Goal: Task Accomplishment & Management: Manage account settings

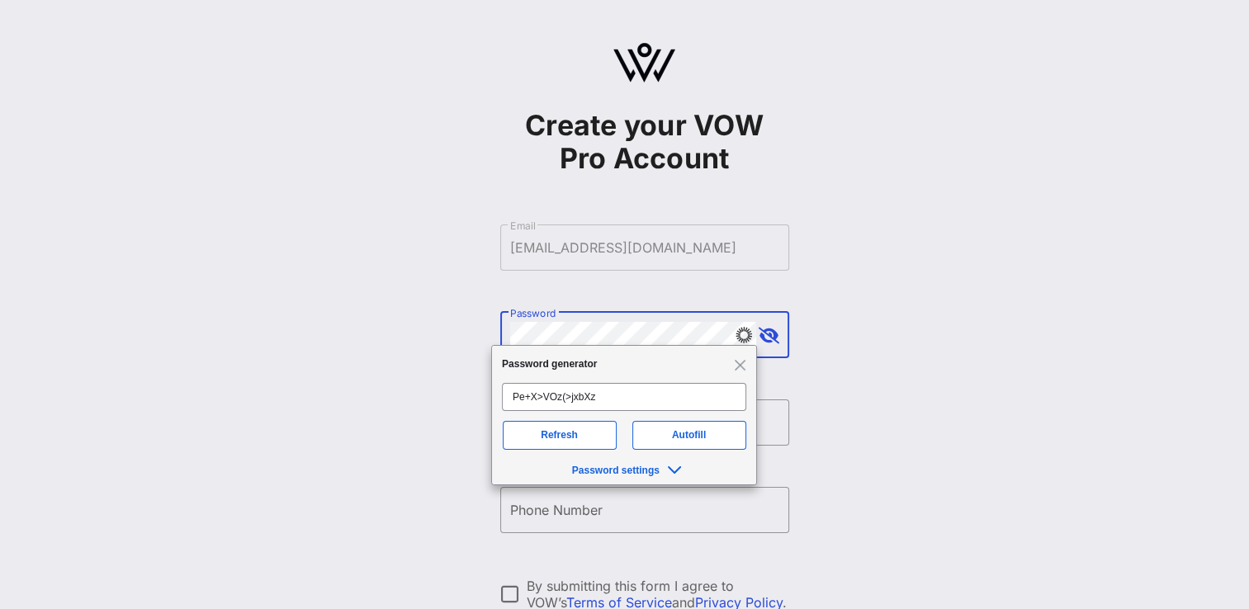
click at [828, 277] on div "Create your VOW Pro Account ​ Email [EMAIL_ADDRESS][DOMAIN_NAME] ​ Password ​ F…" at bounding box center [644, 400] width 1209 height 801
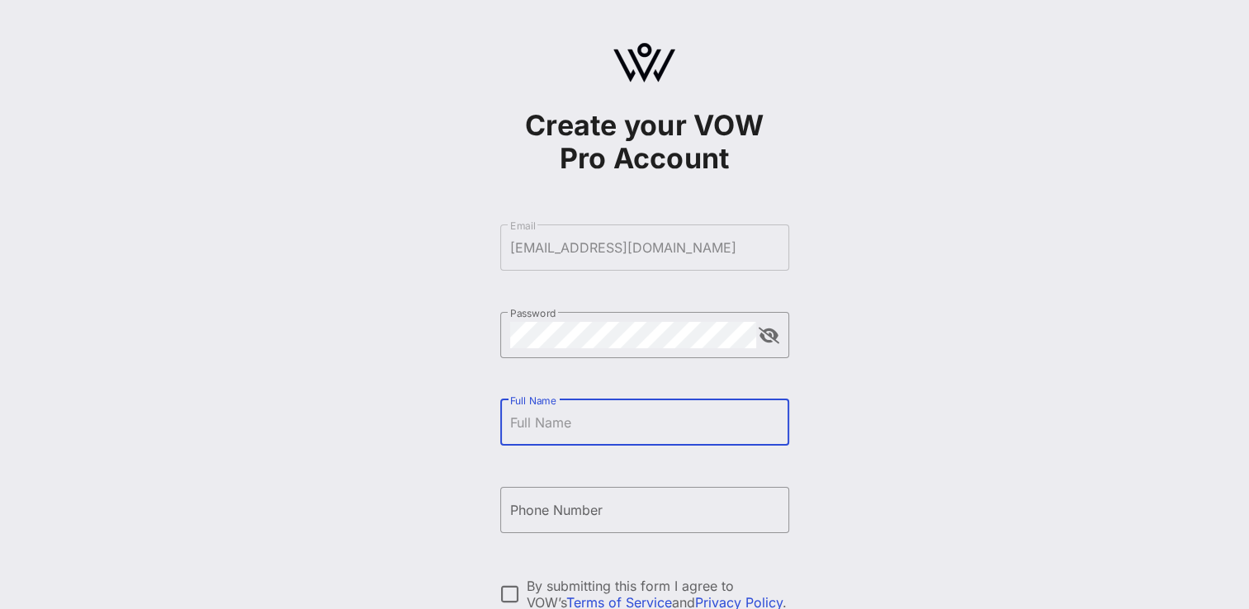
click at [637, 430] on input "Full Name" at bounding box center [644, 422] width 269 height 26
type input "[PERSON_NAME] [PERSON_NAME]"
click at [525, 523] on div "Phone Number" at bounding box center [644, 510] width 269 height 46
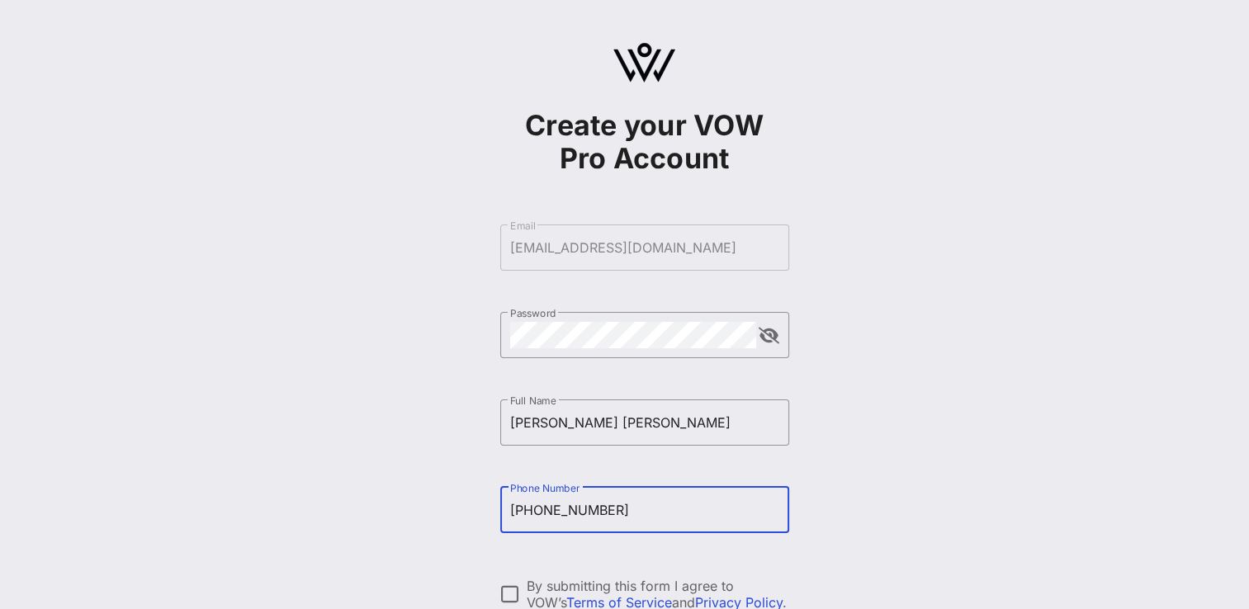
type input "[PHONE_NUMBER]"
click at [542, 565] on form "​ Email [EMAIL_ADDRESS][DOMAIN_NAME] ​ Password ​ Full Name [PERSON_NAME] [PERS…" at bounding box center [644, 466] width 289 height 517
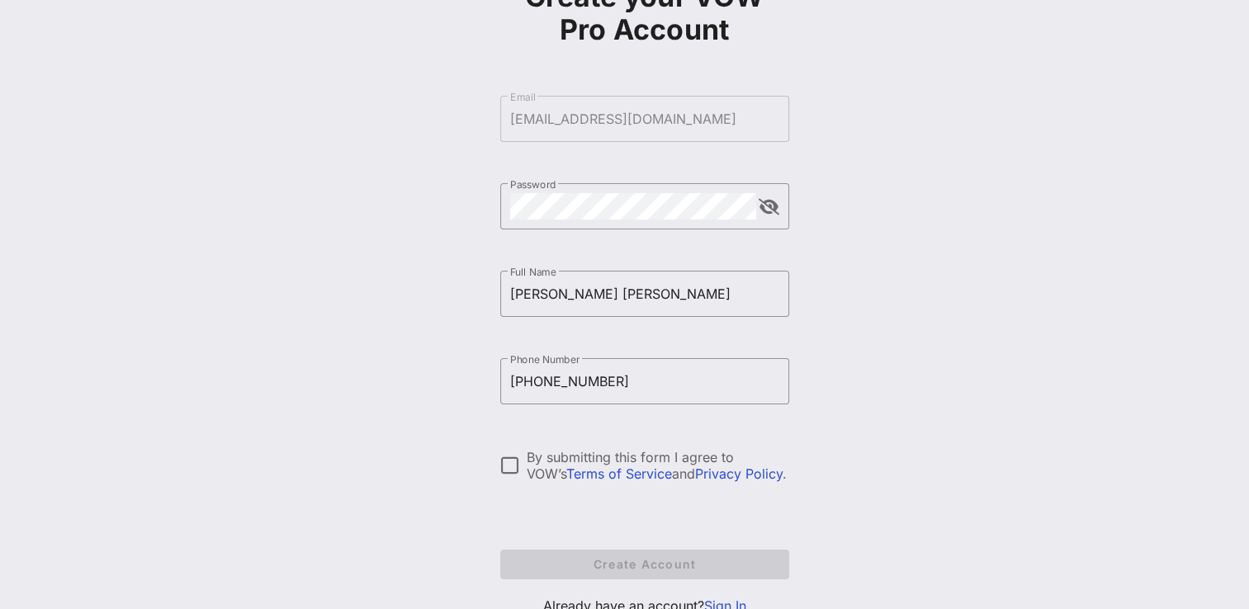
scroll to position [165, 0]
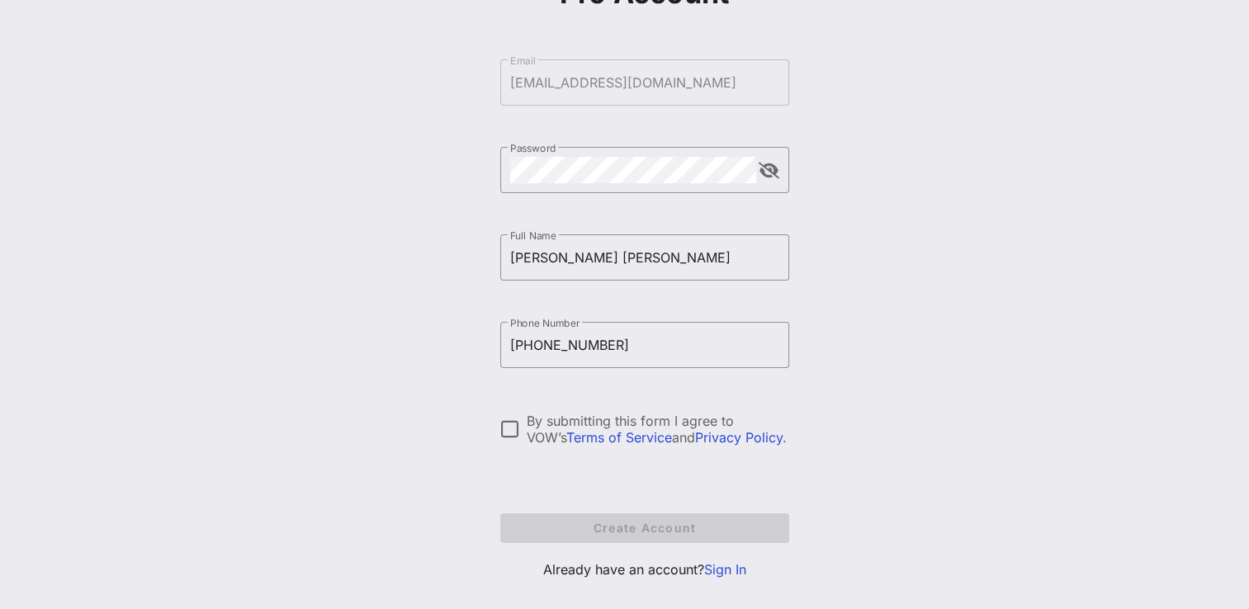
click at [507, 432] on div at bounding box center [510, 429] width 28 height 28
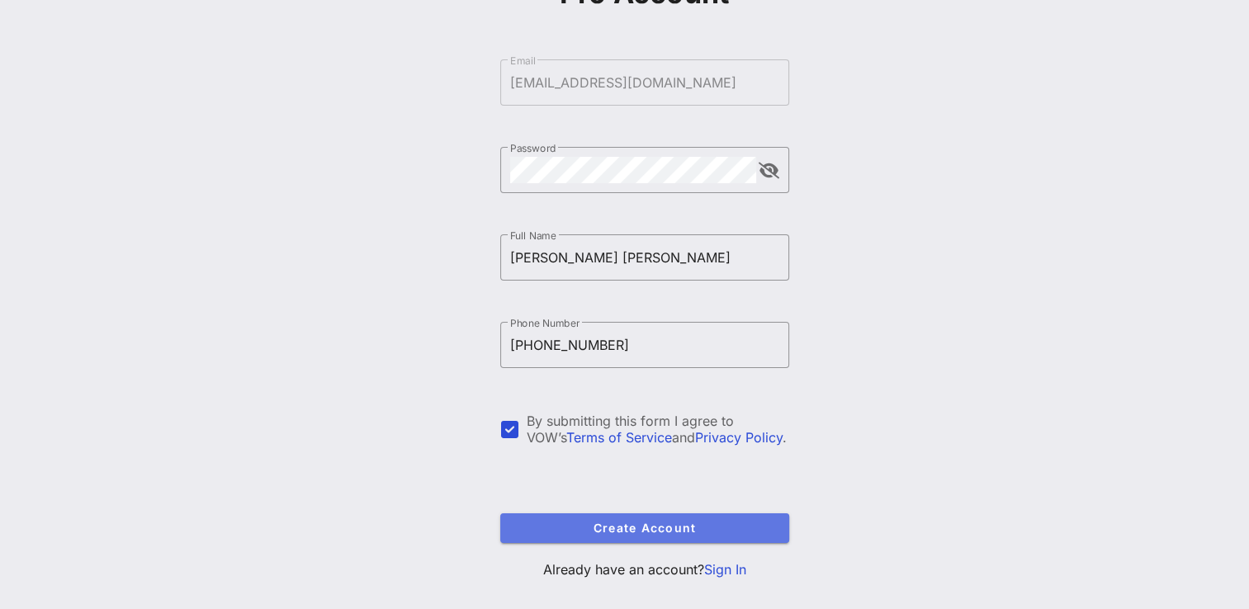
click at [603, 534] on span "Create Account" at bounding box center [644, 528] width 263 height 14
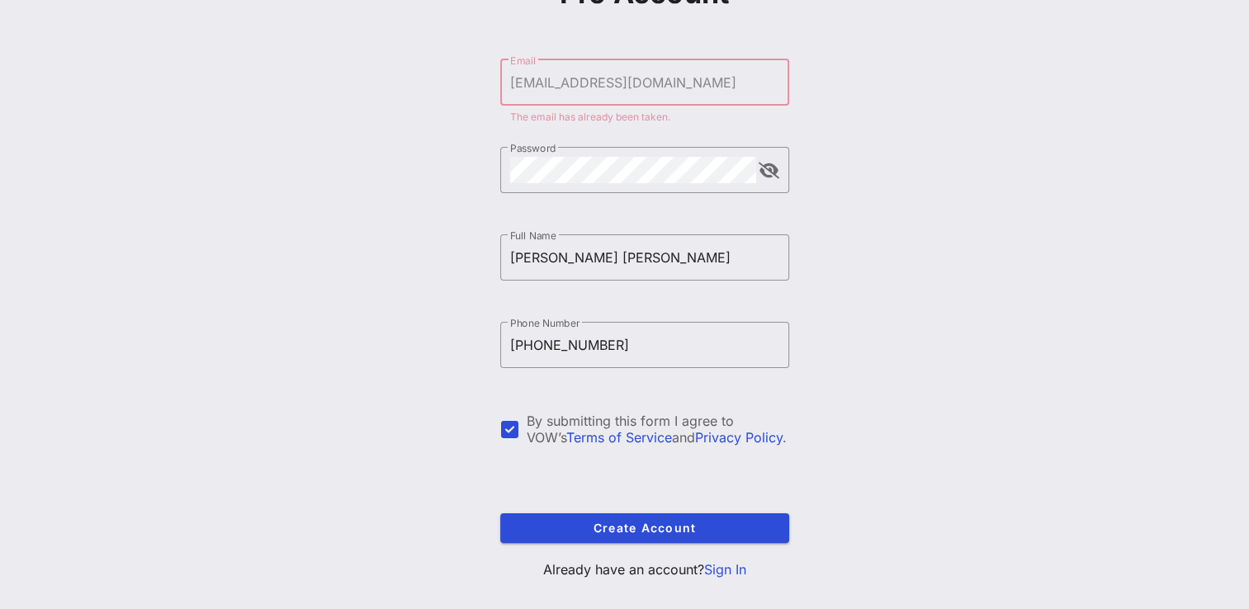
click at [713, 563] on link "Sign In" at bounding box center [725, 569] width 42 height 17
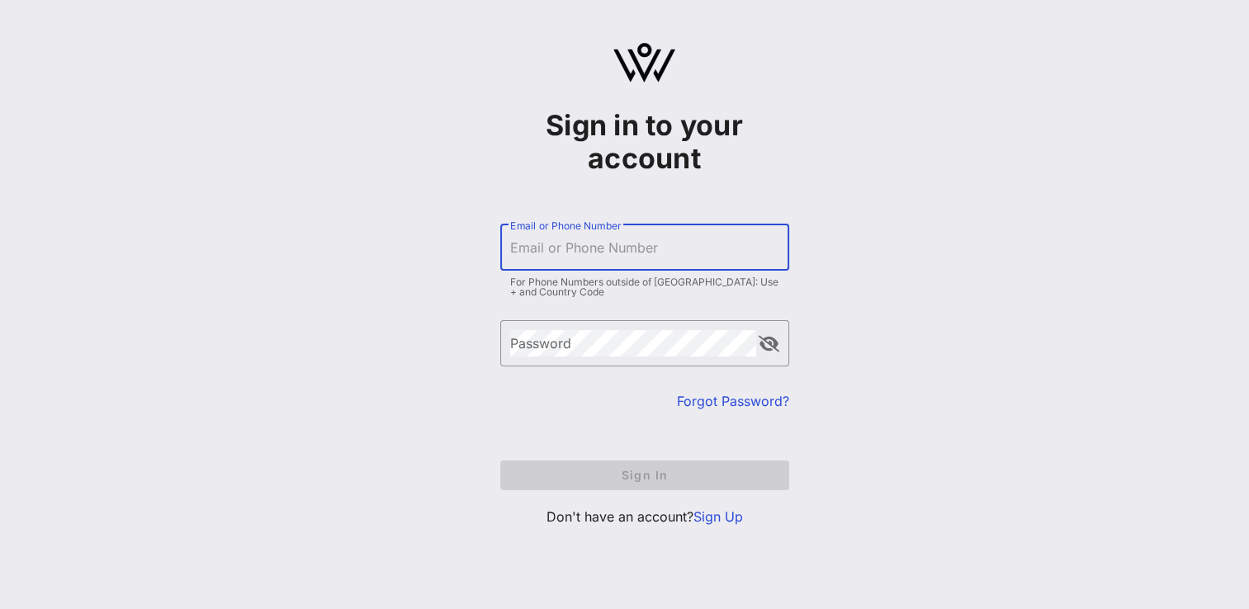
click at [618, 245] on input "Email or Phone Number" at bounding box center [644, 247] width 269 height 26
type input "[EMAIL_ADDRESS][DOMAIN_NAME]"
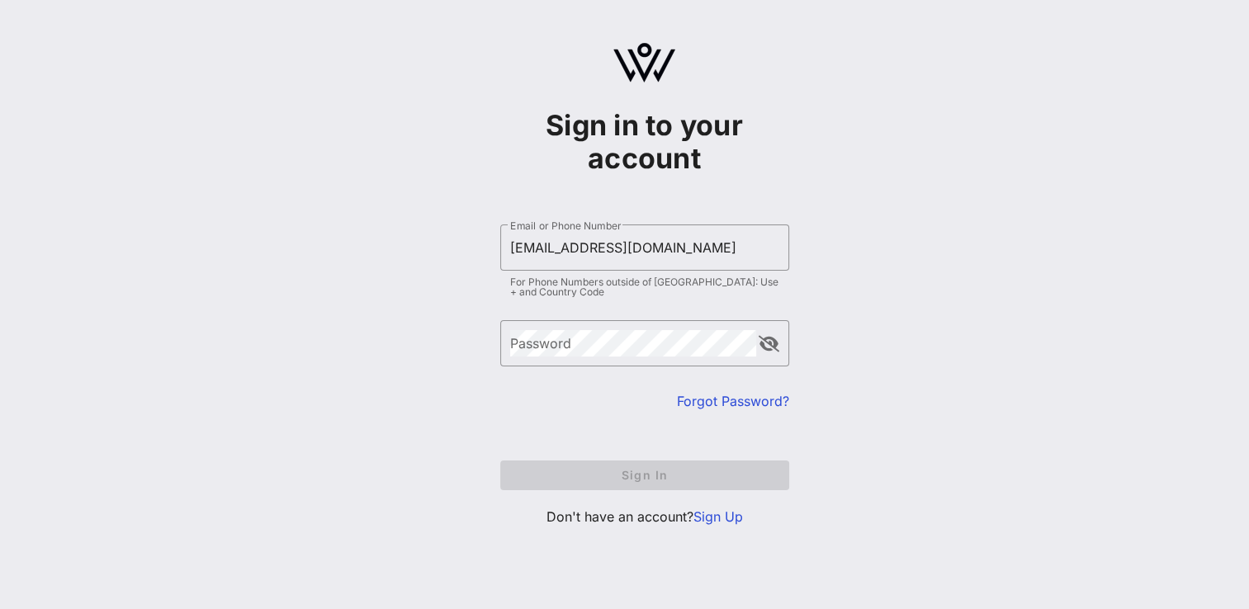
click at [384, 196] on div "Sign in to your account ​ Email or Phone Number [EMAIL_ADDRESS][DOMAIN_NAME] Fo…" at bounding box center [644, 291] width 1209 height 583
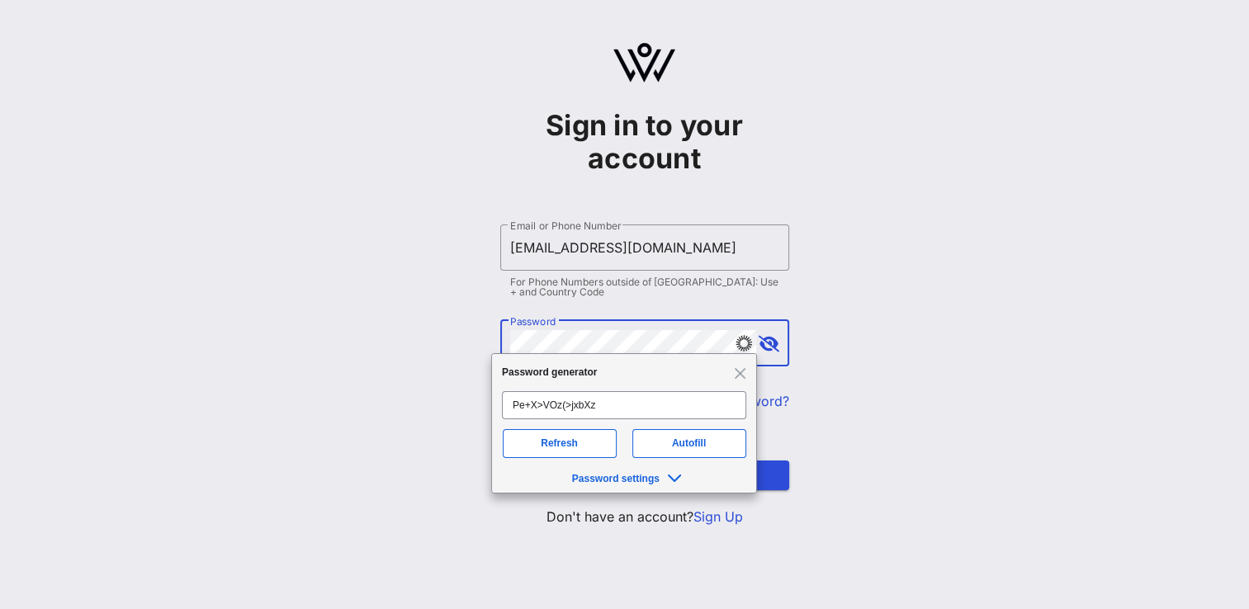
click at [837, 281] on div "Sign in to your account ​ Email or Phone Number [EMAIL_ADDRESS][DOMAIN_NAME] Fo…" at bounding box center [644, 291] width 1209 height 583
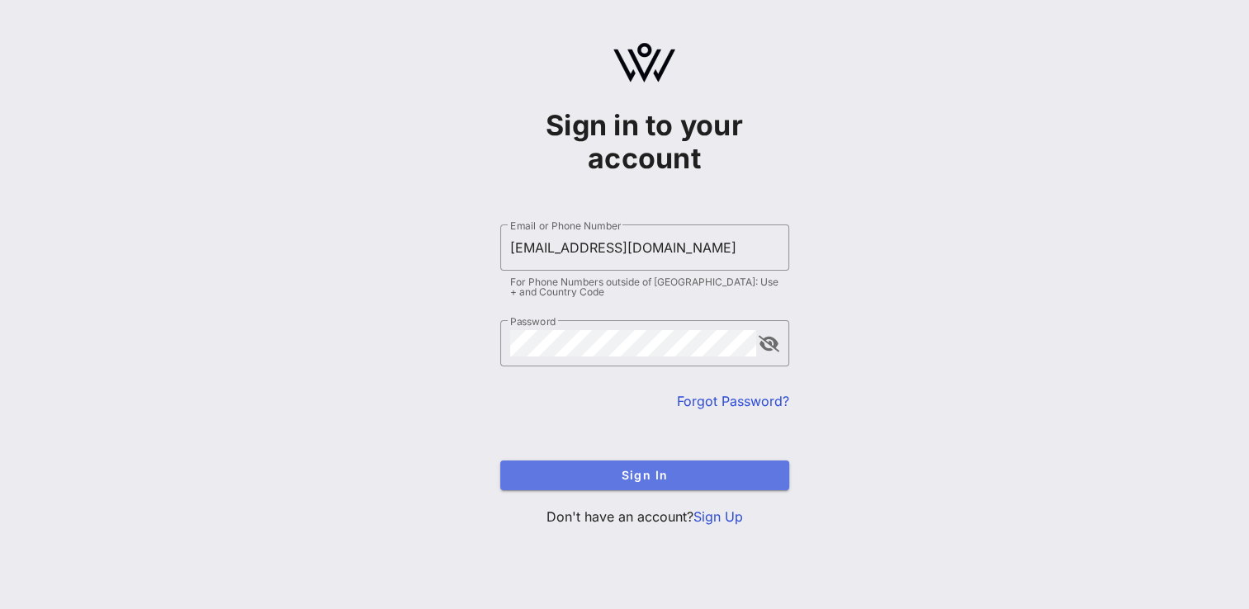
click at [699, 479] on span "Sign In" at bounding box center [644, 475] width 263 height 14
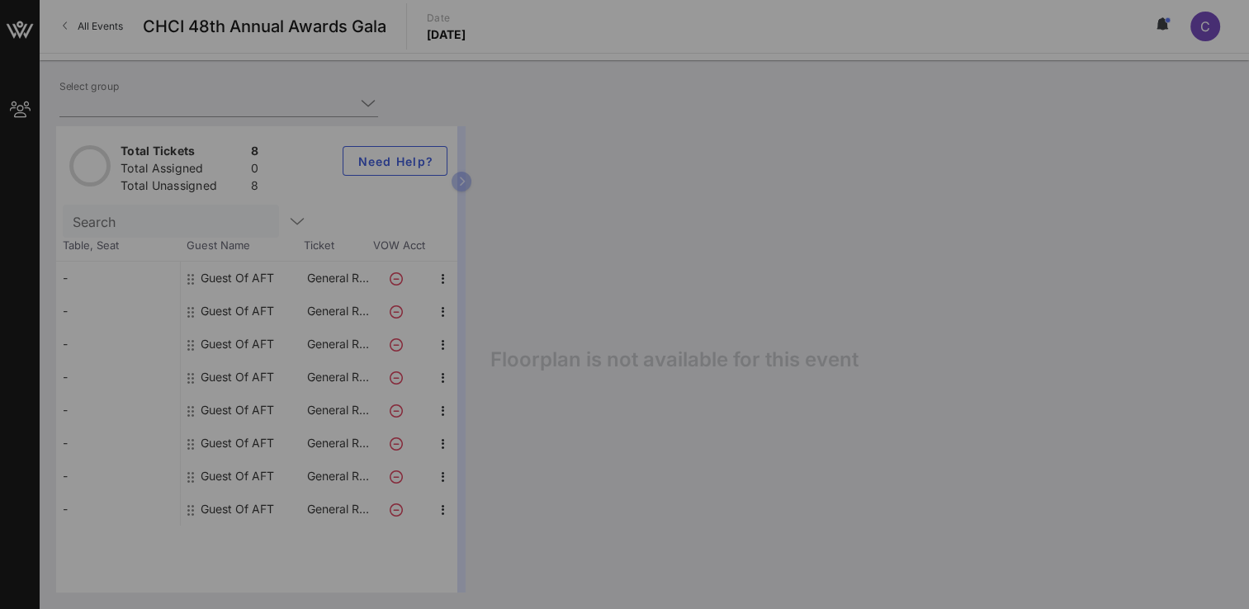
type input "AFT (AFT) [[PERSON_NAME] [PERSON_NAME], [EMAIL_ADDRESS][DOMAIN_NAME]]"
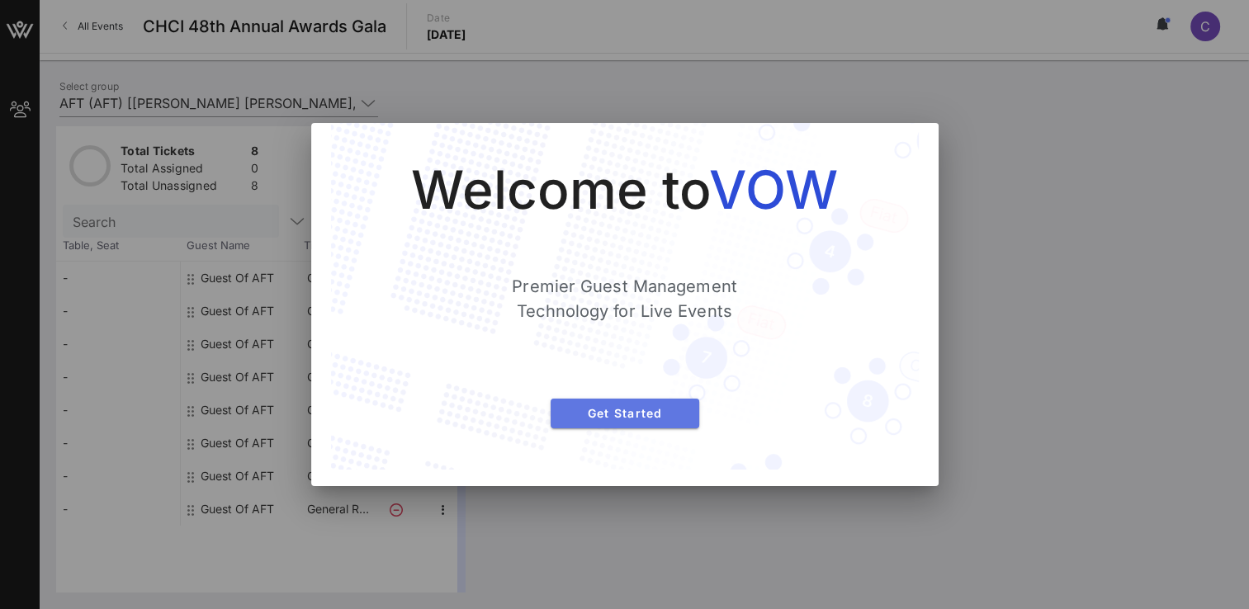
click at [649, 424] on button "Get Started" at bounding box center [625, 414] width 149 height 30
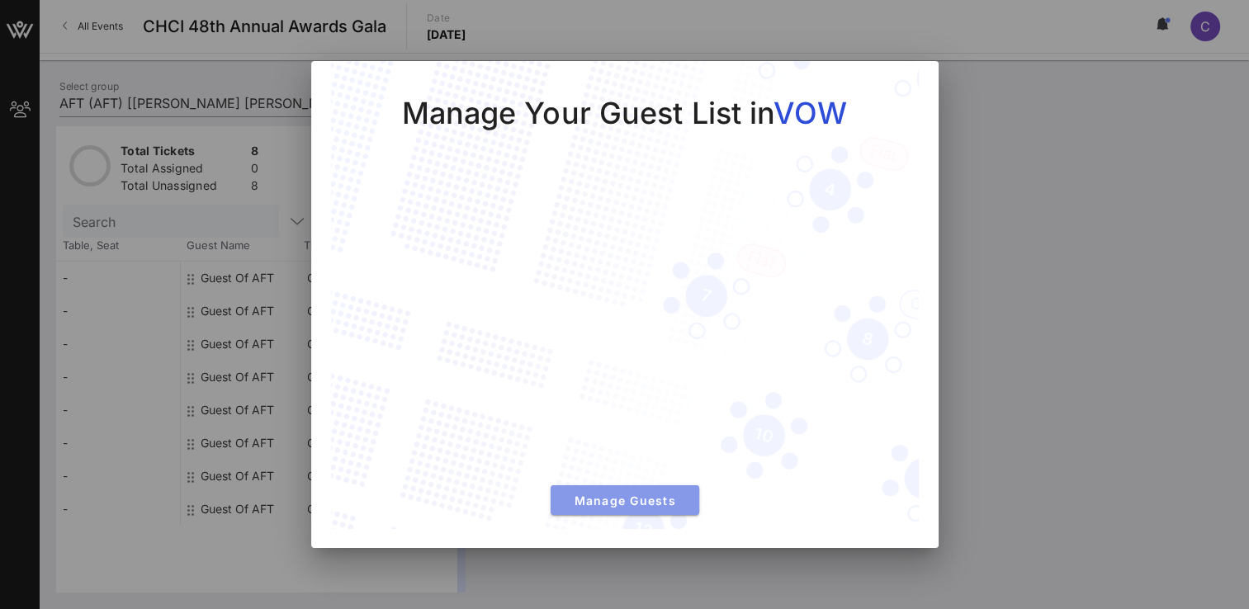
click at [634, 500] on span "Manage Guests" at bounding box center [625, 501] width 122 height 14
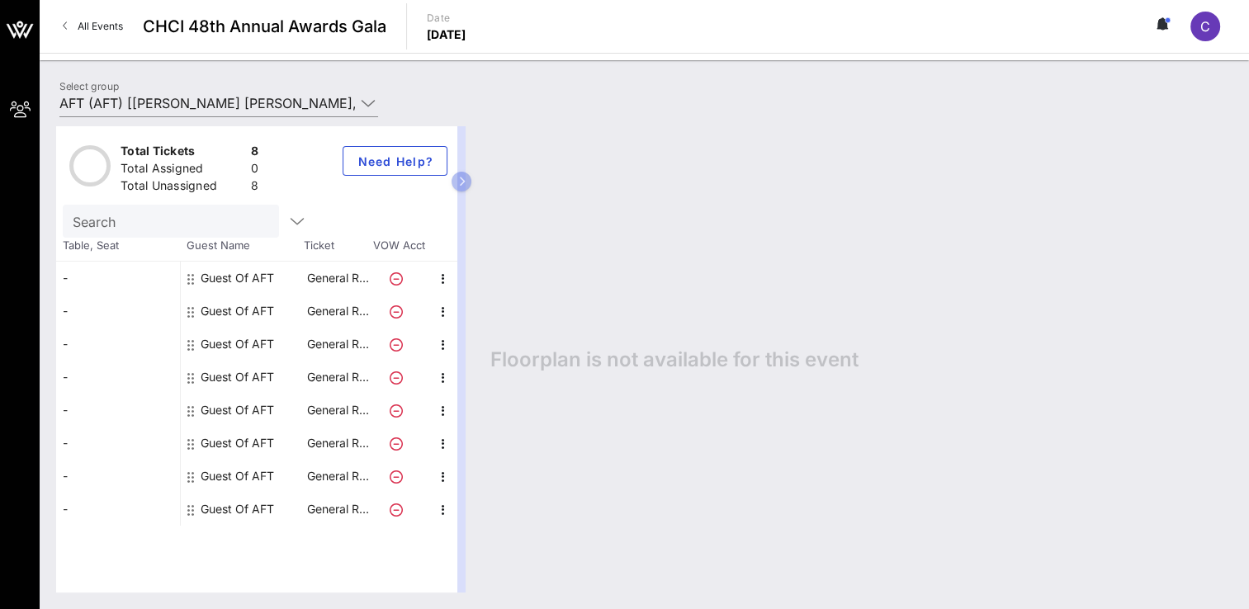
click at [211, 279] on div "Guest Of AFT" at bounding box center [237, 278] width 73 height 33
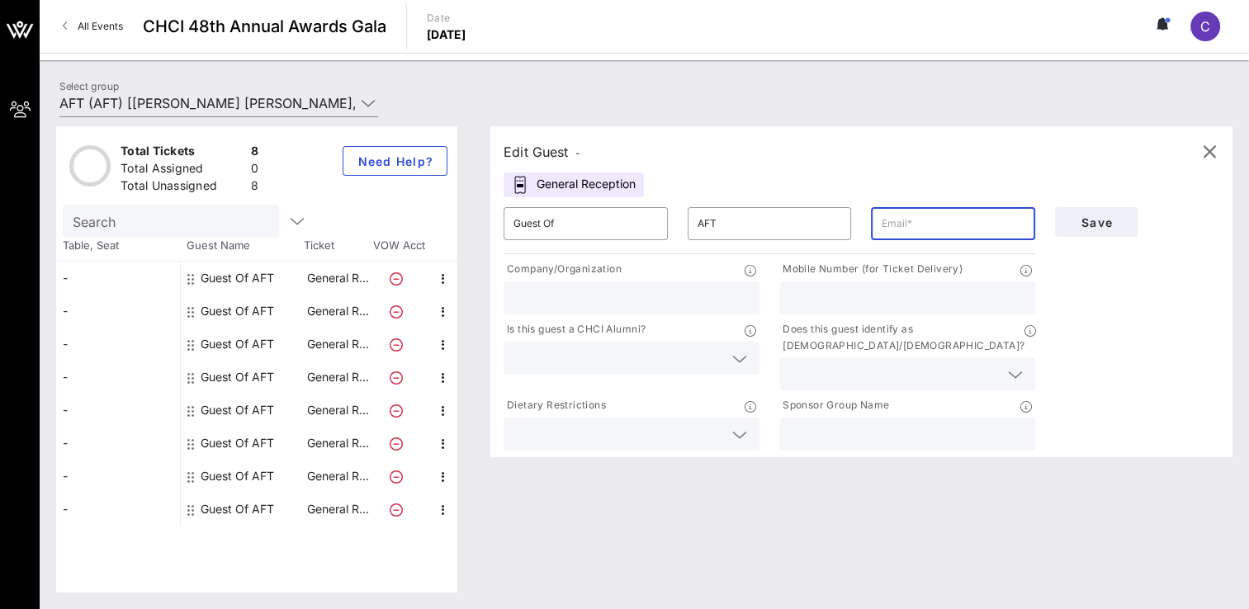
click at [955, 229] on input "text" at bounding box center [953, 224] width 144 height 26
type input "[EMAIL_ADDRESS][DOMAIN_NAME]"
click at [640, 305] on input "text" at bounding box center [631, 297] width 236 height 21
type input "AFT"
click at [853, 307] on input "text" at bounding box center [907, 297] width 236 height 21
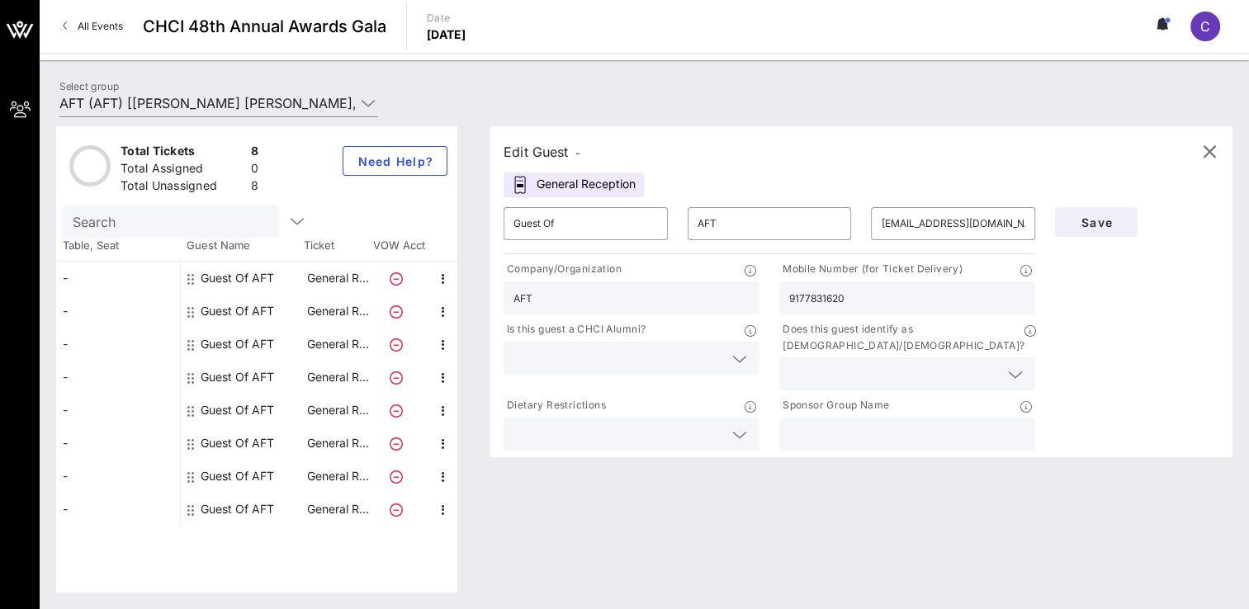
type input "9177831620"
click at [738, 365] on icon at bounding box center [739, 359] width 15 height 20
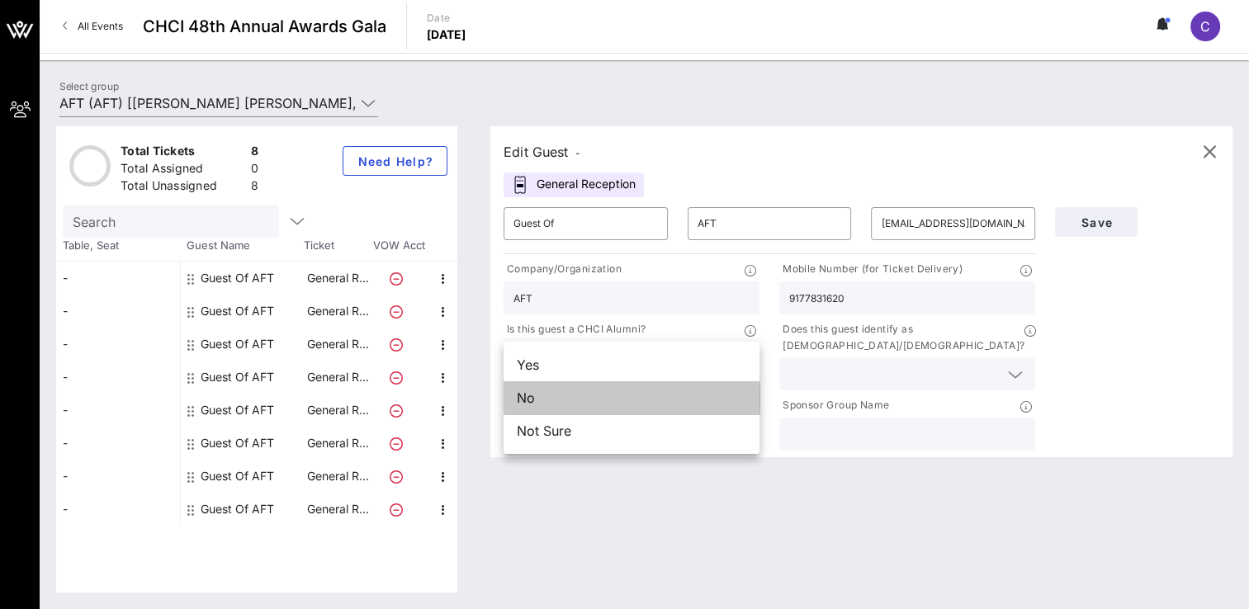
click at [662, 399] on div "No" at bounding box center [632, 397] width 256 height 33
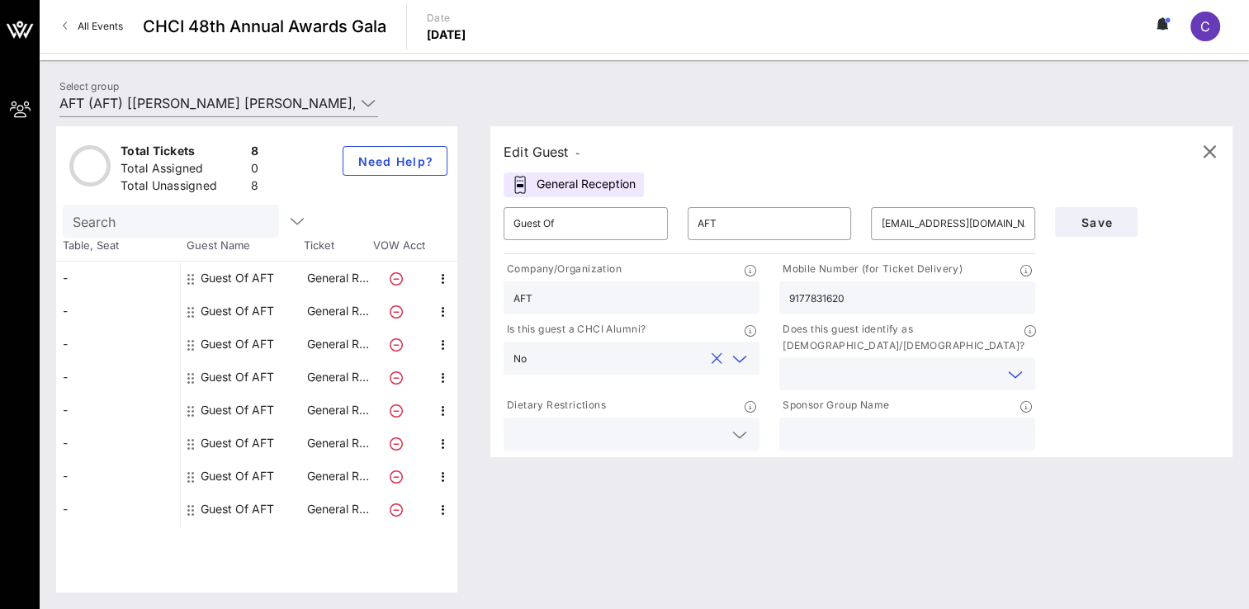
click at [862, 363] on input "text" at bounding box center [894, 373] width 210 height 21
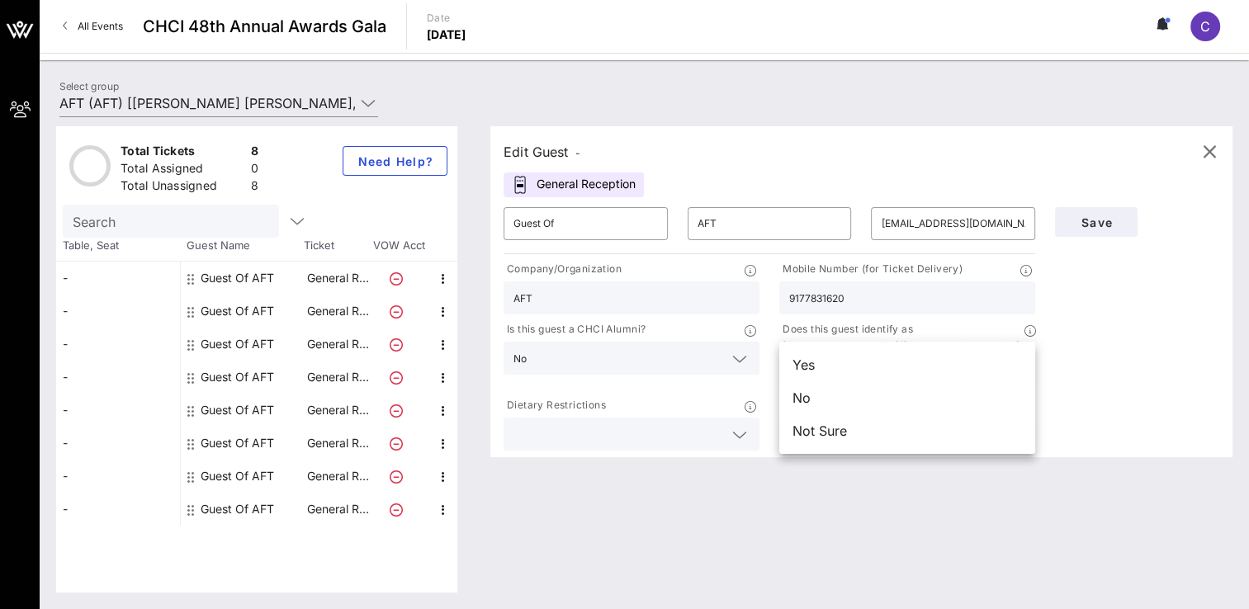
click at [831, 372] on div "Yes" at bounding box center [907, 364] width 256 height 33
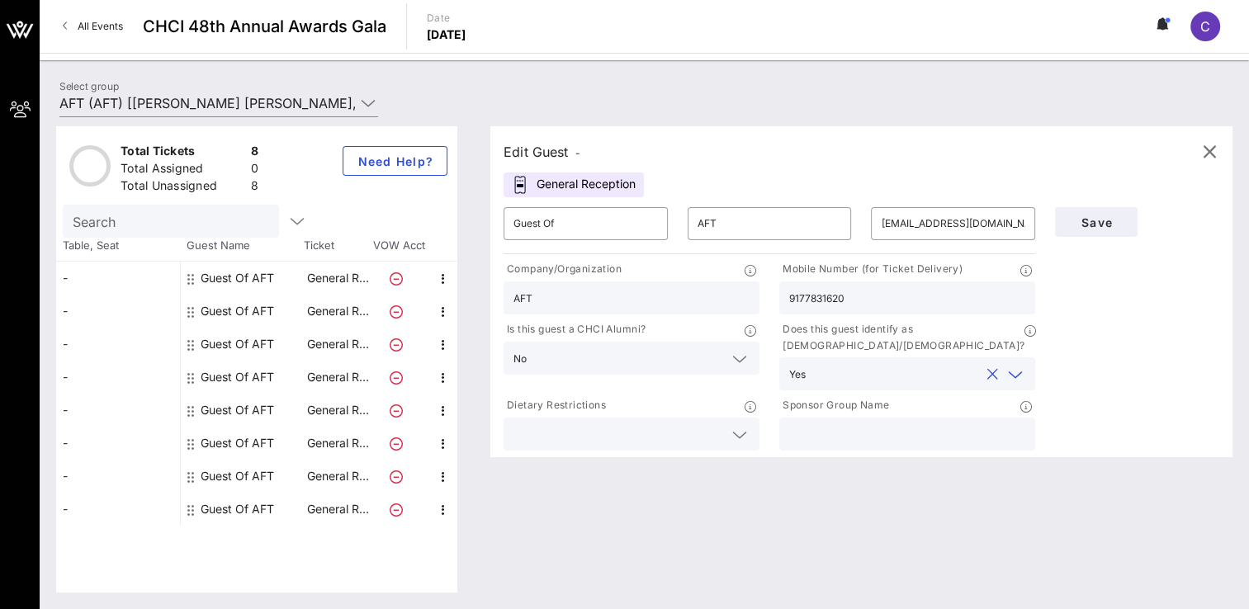
click at [650, 424] on input "text" at bounding box center [618, 434] width 210 height 21
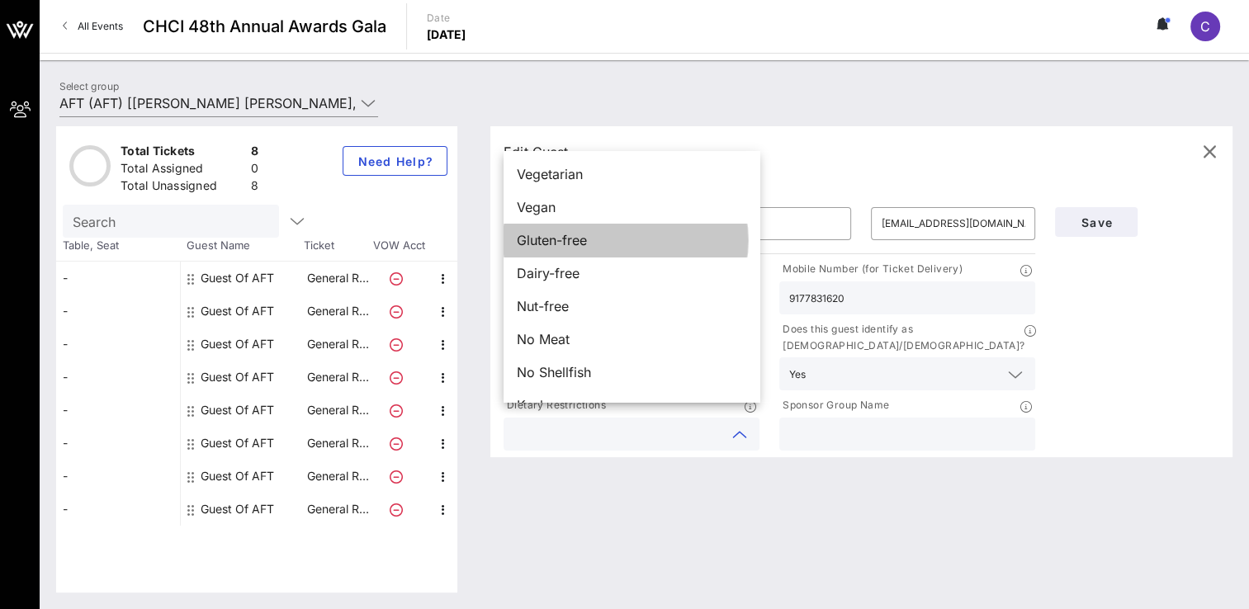
click at [598, 246] on div "Gluten-free" at bounding box center [632, 240] width 256 height 33
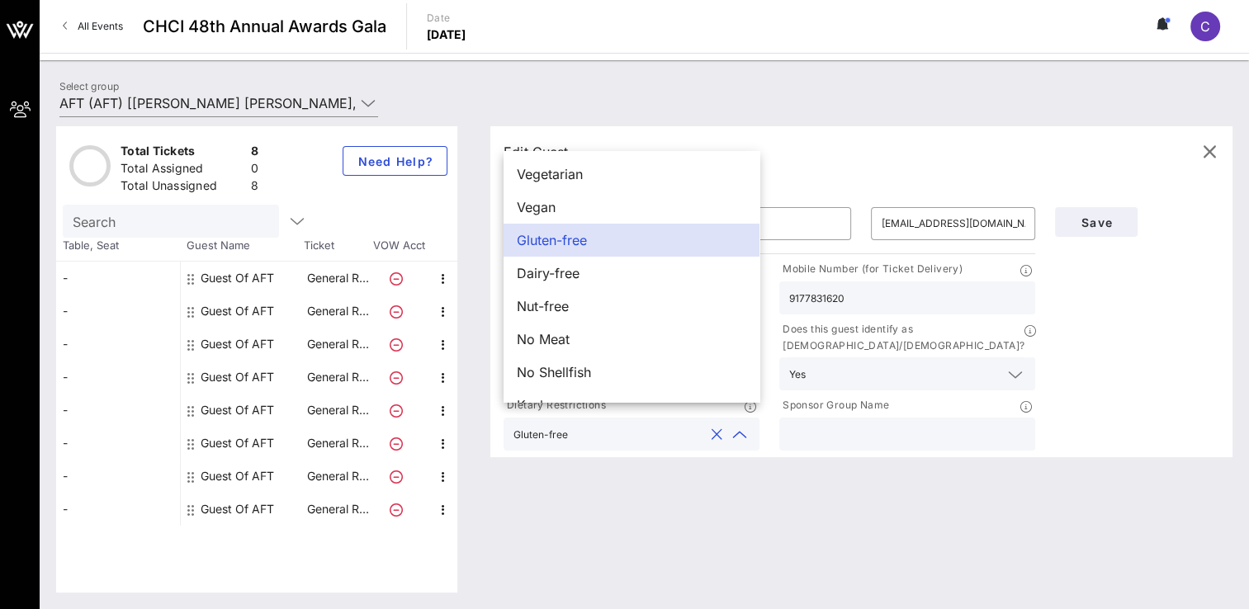
click at [557, 272] on span "Dairy-free" at bounding box center [548, 273] width 63 height 20
click at [559, 300] on span "Nut-free" at bounding box center [543, 306] width 52 height 20
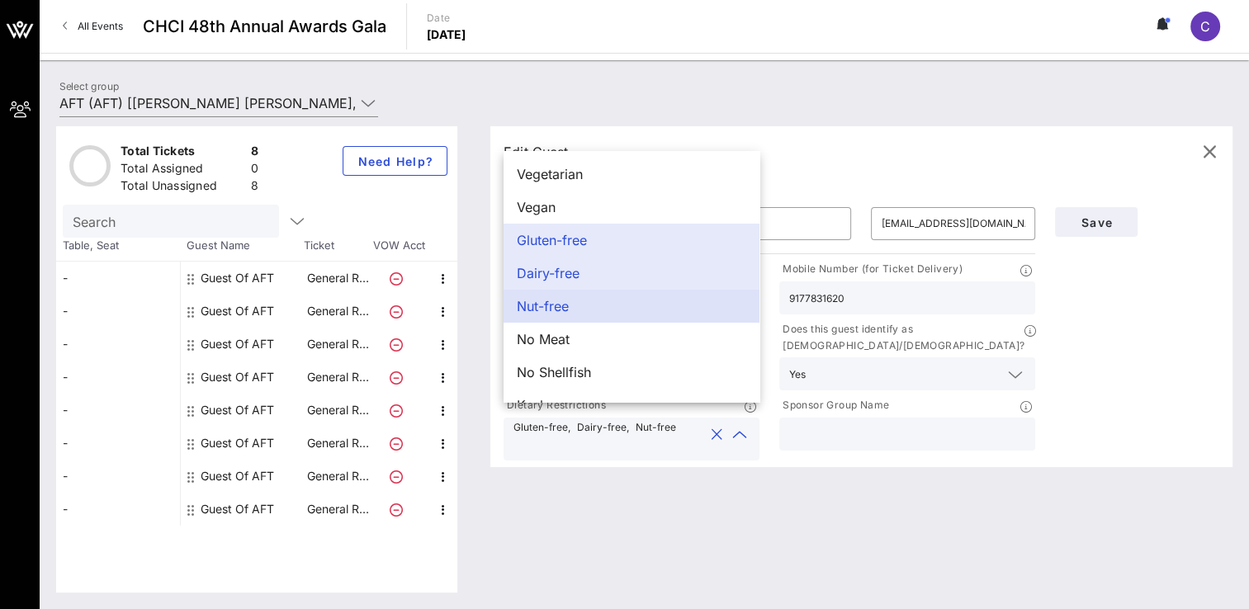
click at [568, 375] on span "No Shellfish" at bounding box center [554, 372] width 74 height 20
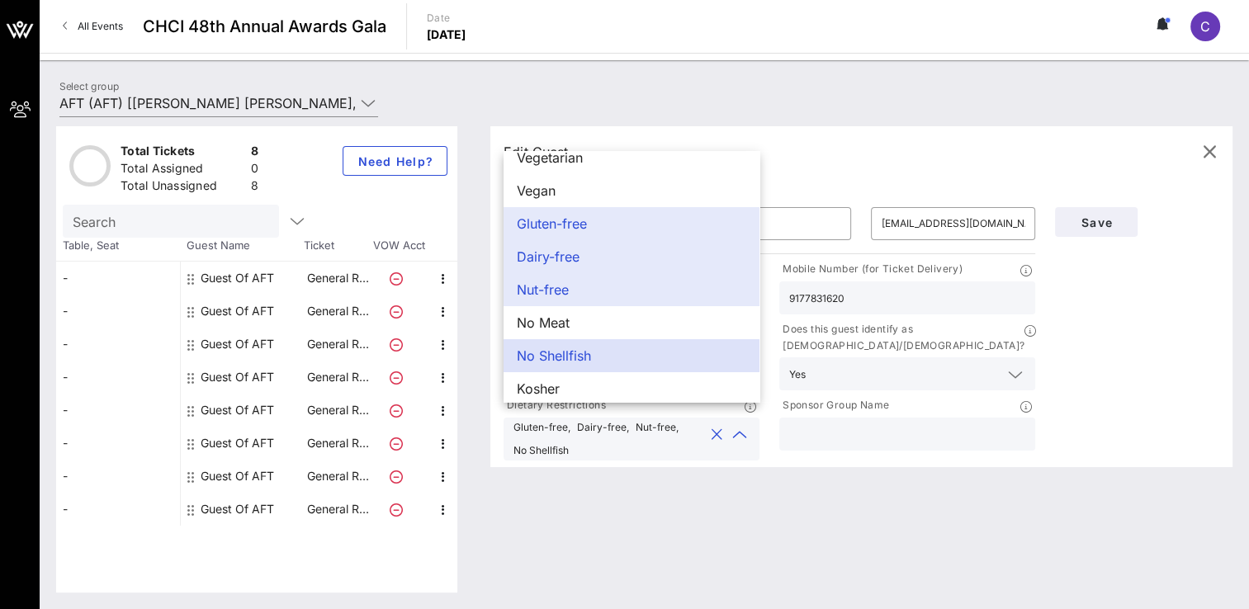
scroll to position [26, 0]
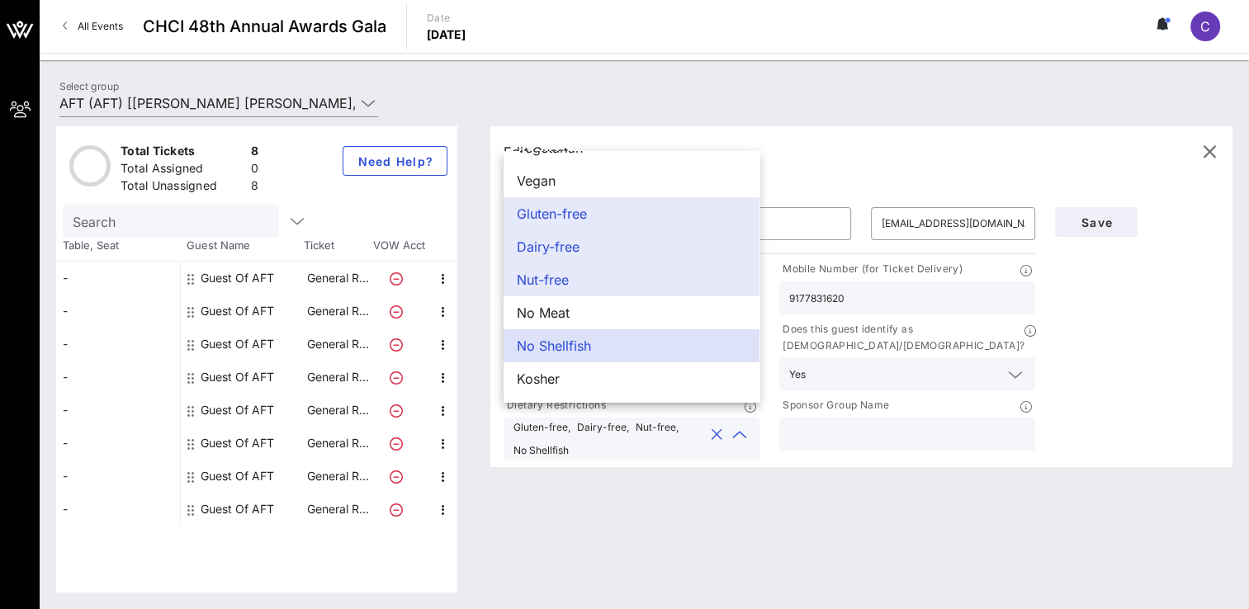
click at [829, 424] on input "text" at bounding box center [907, 434] width 236 height 21
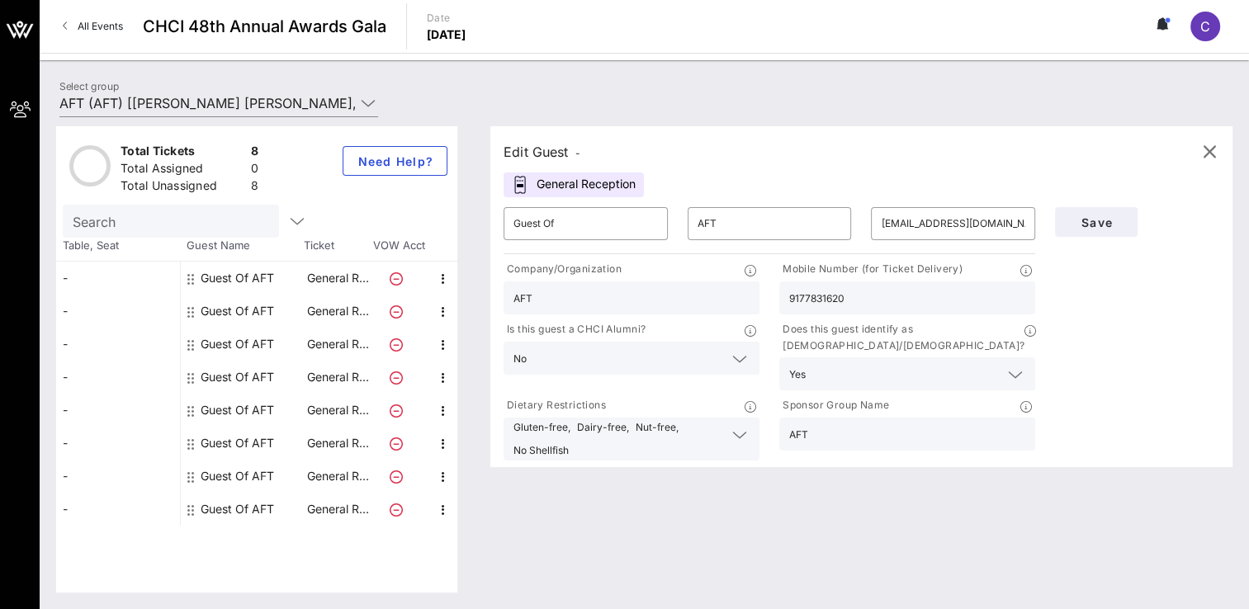
type input "AFT"
click at [863, 457] on div "Edit Guest - General Reception ​ Guest Of ​ AFT ​ [EMAIL_ADDRESS][DOMAIN_NAME] …" at bounding box center [853, 359] width 759 height 466
click at [625, 229] on input "Guest Of" at bounding box center [585, 224] width 144 height 26
click at [548, 154] on div "Edit Guest -" at bounding box center [542, 151] width 77 height 23
click at [560, 177] on div "General Reception" at bounding box center [574, 185] width 140 height 25
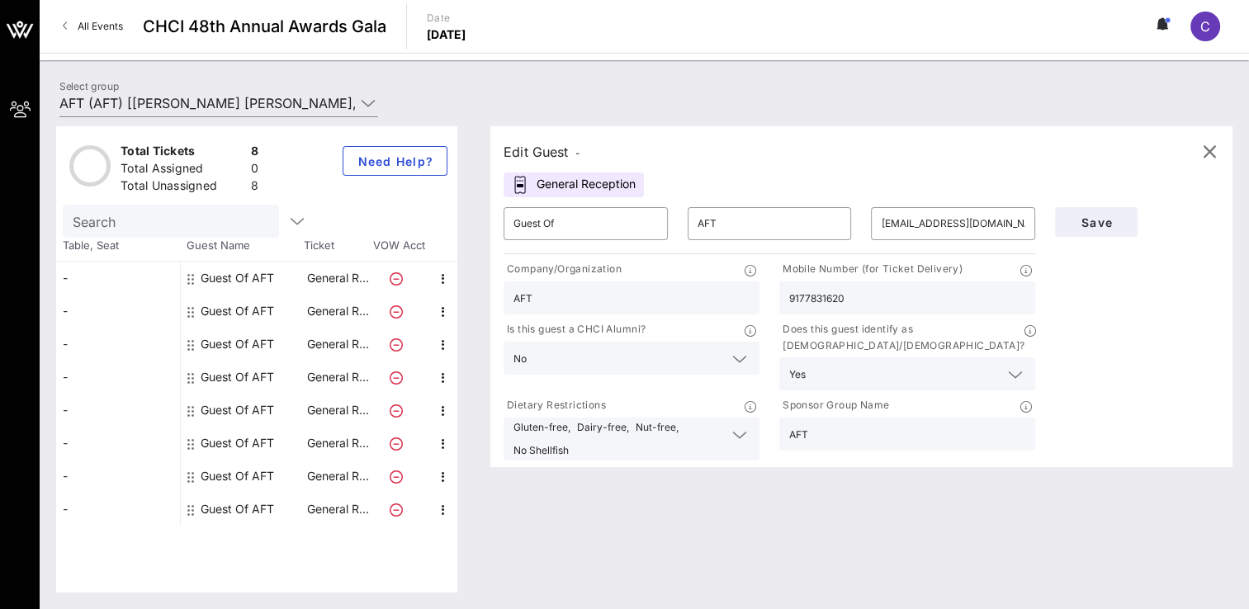
click at [610, 225] on input "Guest Of" at bounding box center [585, 224] width 144 height 26
type input "G"
type input "[PERSON_NAME]"
click at [802, 164] on div "Edit Guest - General Reception ​ [PERSON_NAME] ​ [PERSON_NAME] ​ [EMAIL_ADDRESS…" at bounding box center [861, 296] width 742 height 341
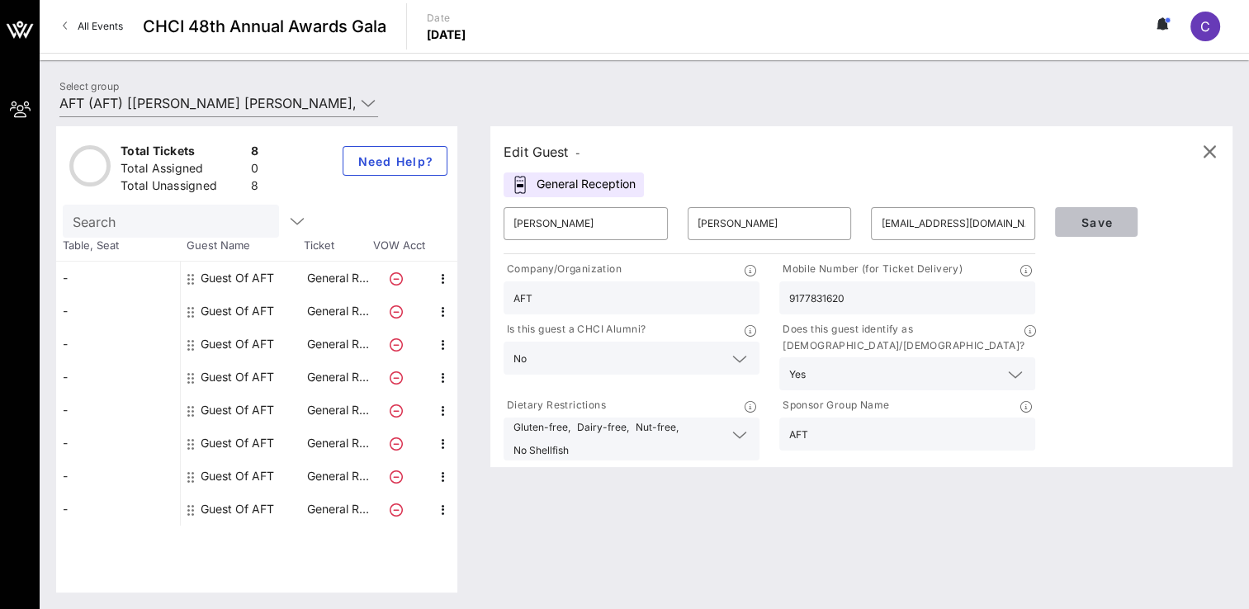
click at [1083, 227] on span "Save" at bounding box center [1096, 222] width 56 height 14
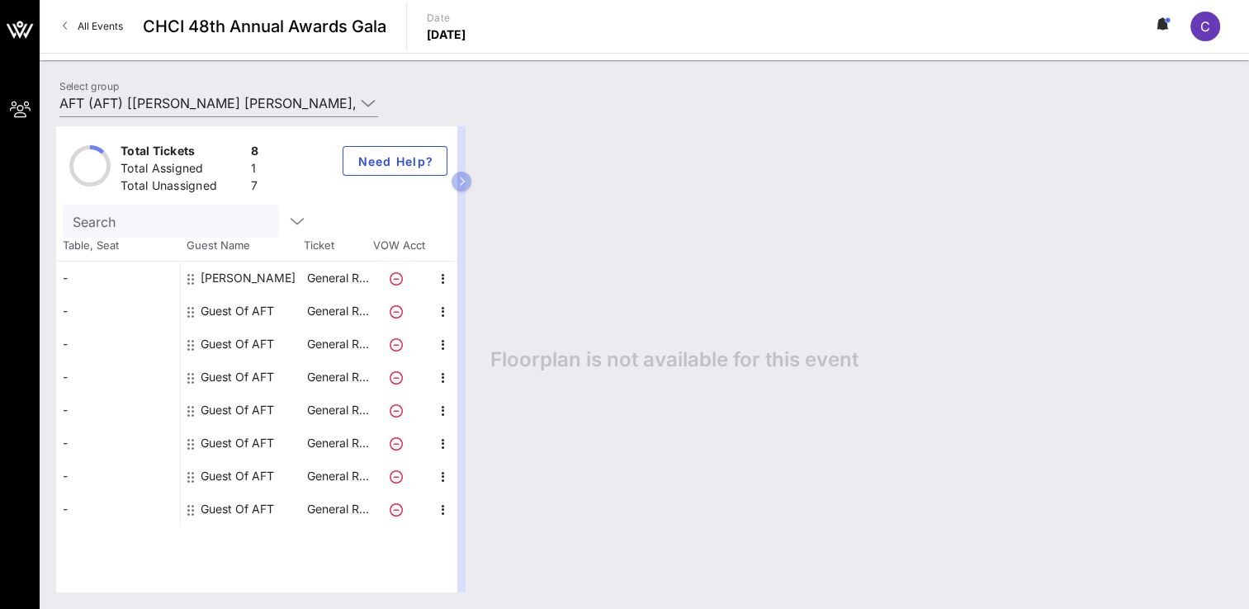
click at [229, 305] on div "Guest Of AFT" at bounding box center [237, 311] width 73 height 33
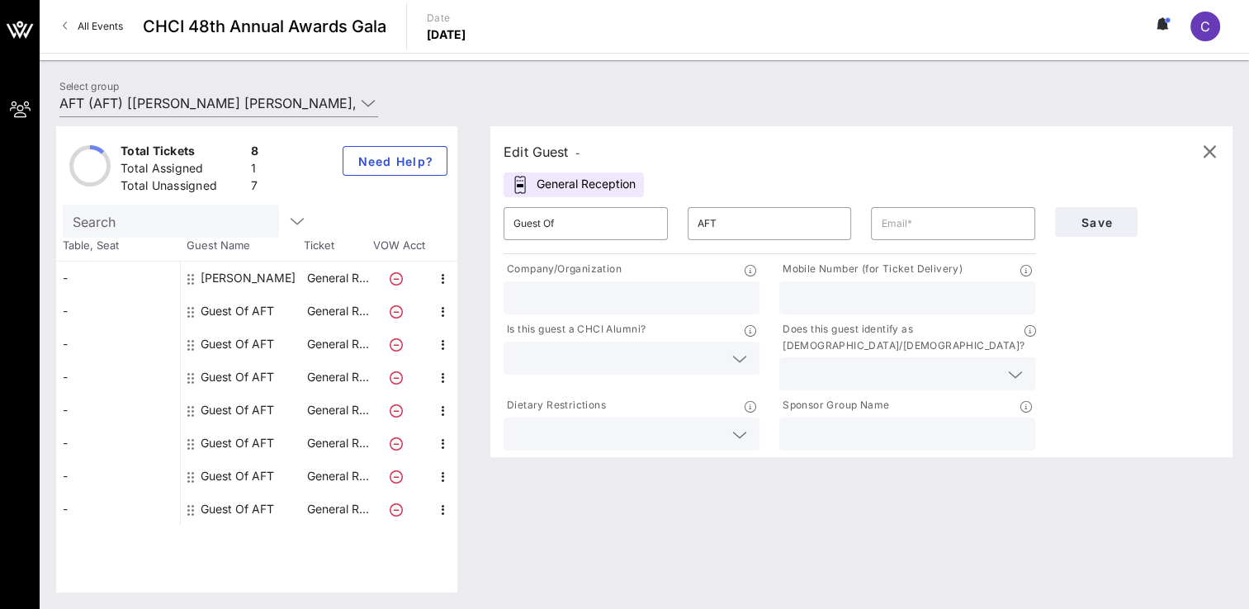
click at [624, 213] on input "Guest Of" at bounding box center [585, 224] width 144 height 26
type input "G"
type input "[PERSON_NAME]"
type input "[EMAIL_ADDRESS][DOMAIN_NAME]"
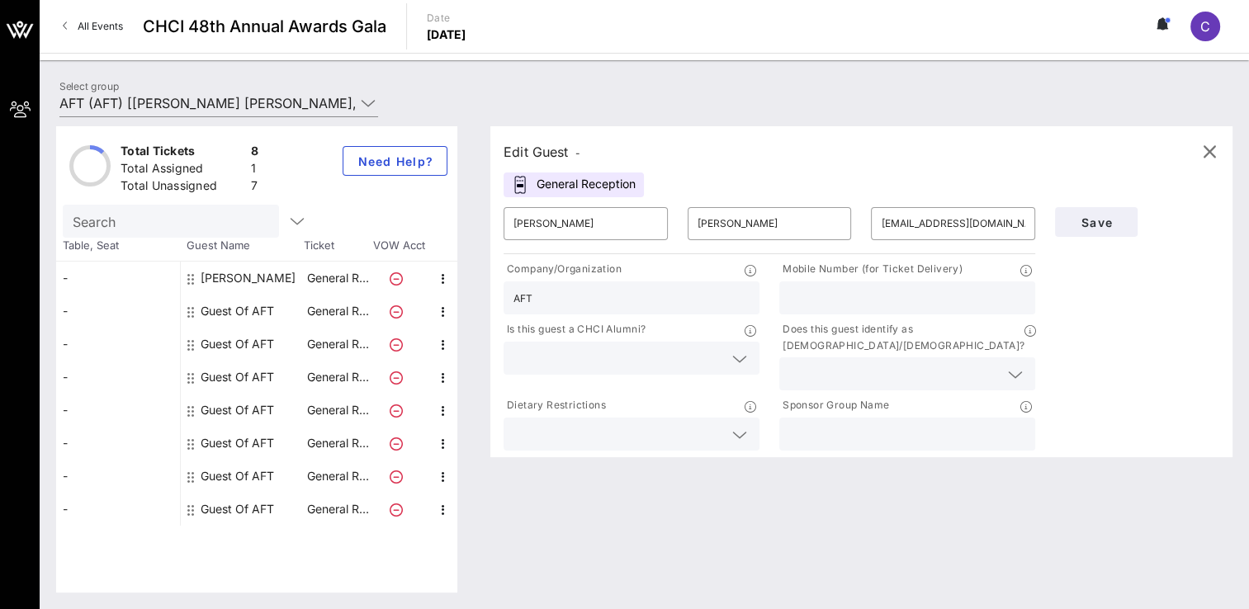
type input "AFT"
type input "2029046157"
click at [615, 363] on input "text" at bounding box center [618, 358] width 210 height 21
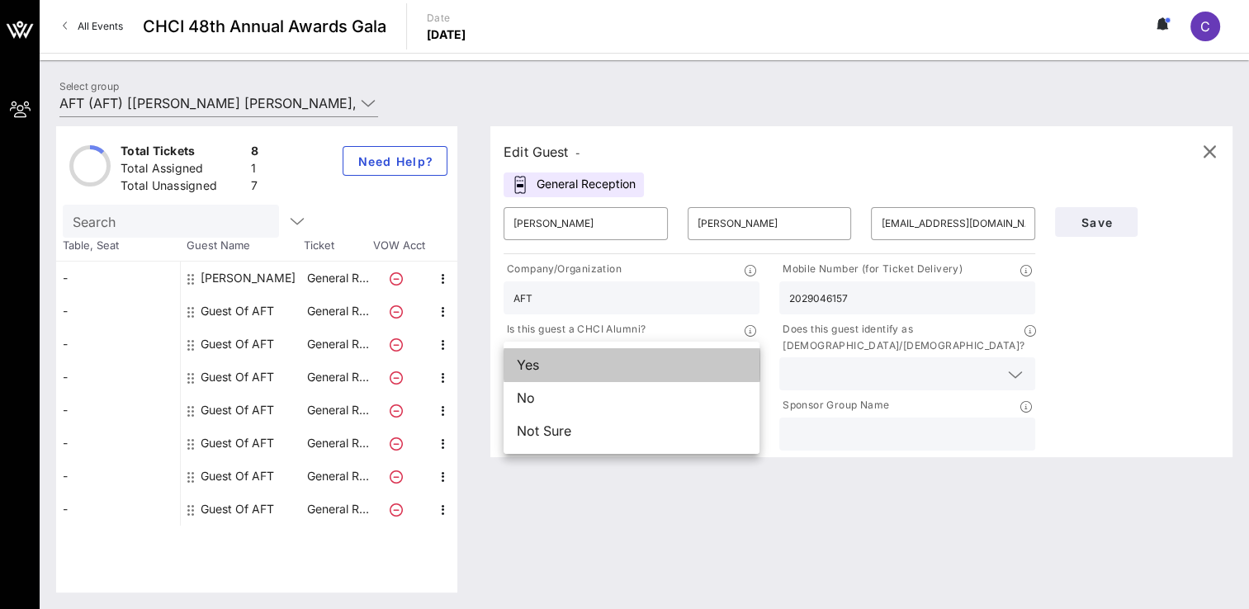
click at [548, 369] on div "Yes" at bounding box center [632, 364] width 256 height 33
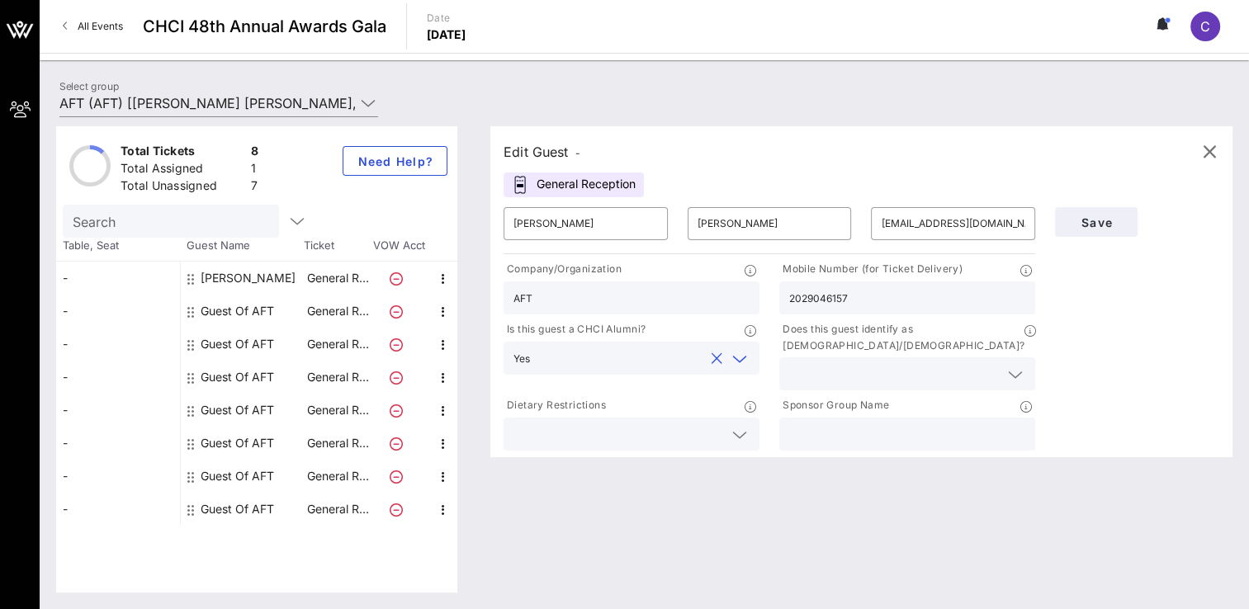
click at [830, 363] on input "text" at bounding box center [894, 373] width 210 height 21
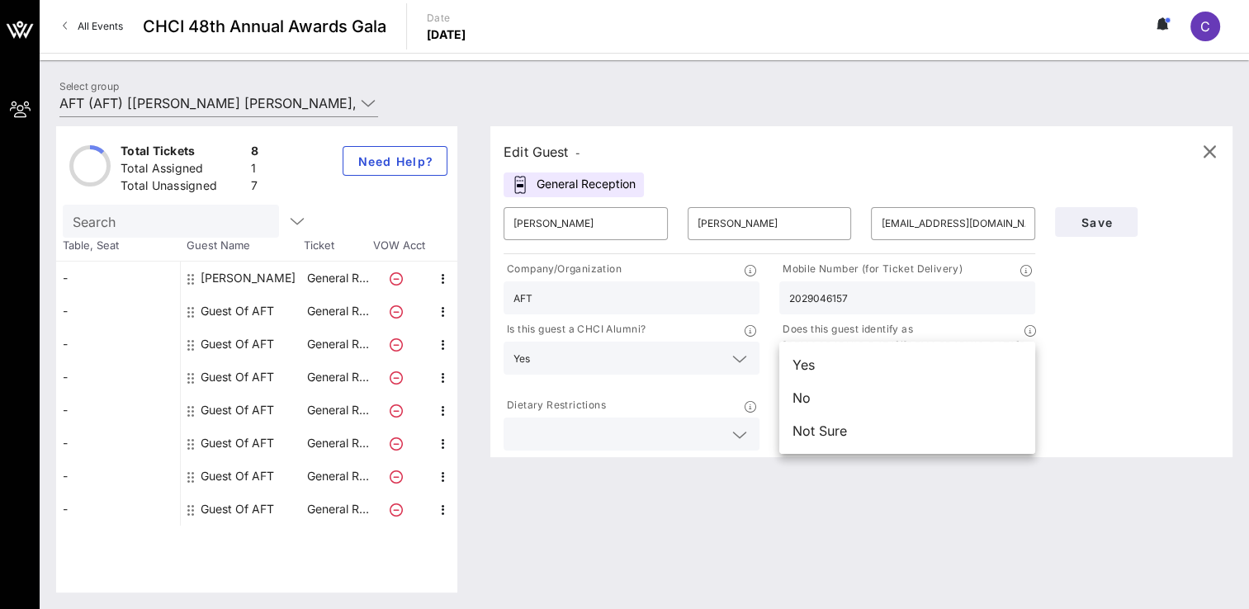
click at [821, 368] on div "Yes" at bounding box center [907, 364] width 256 height 33
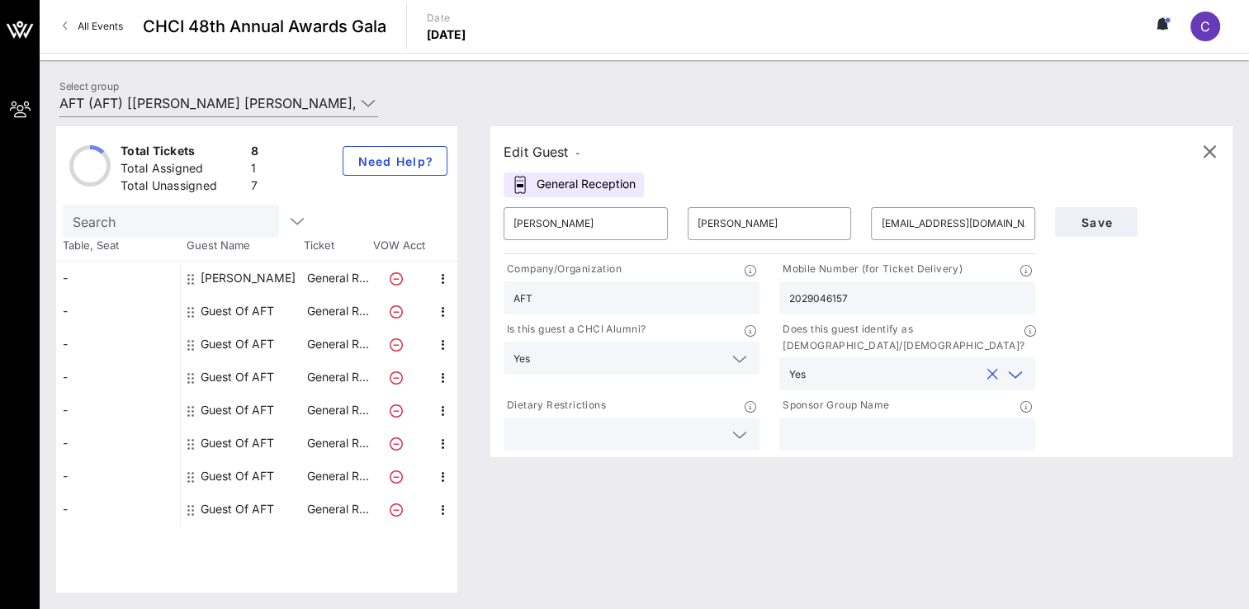
click at [677, 424] on input "text" at bounding box center [618, 434] width 210 height 21
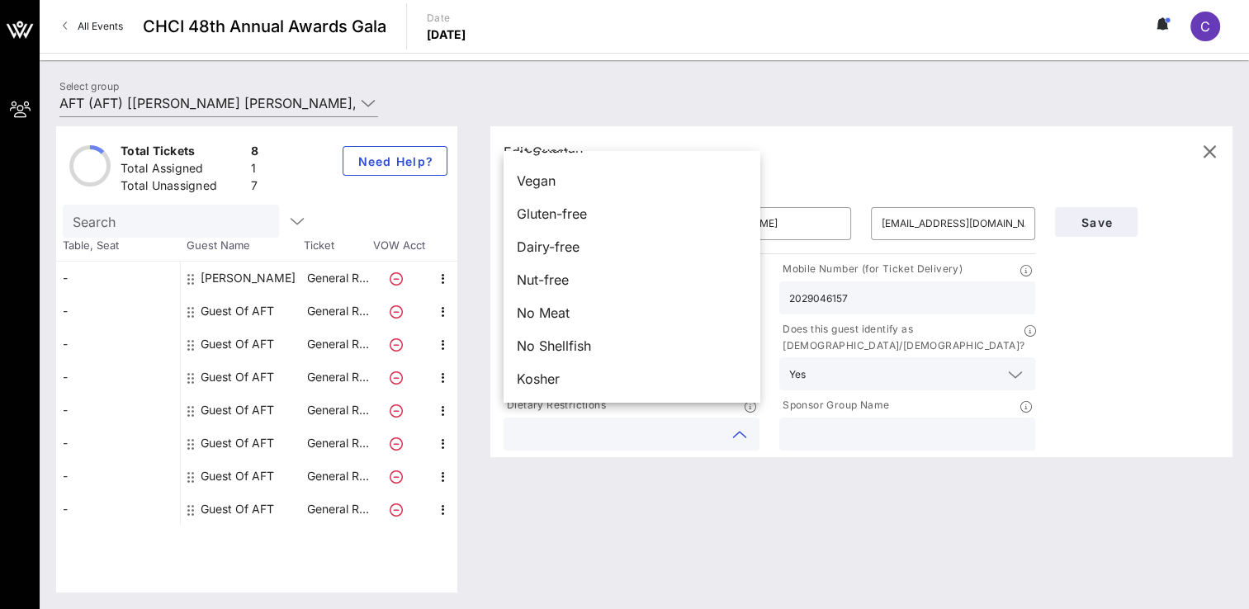
scroll to position [0, 0]
click at [836, 424] on input "text" at bounding box center [907, 434] width 236 height 21
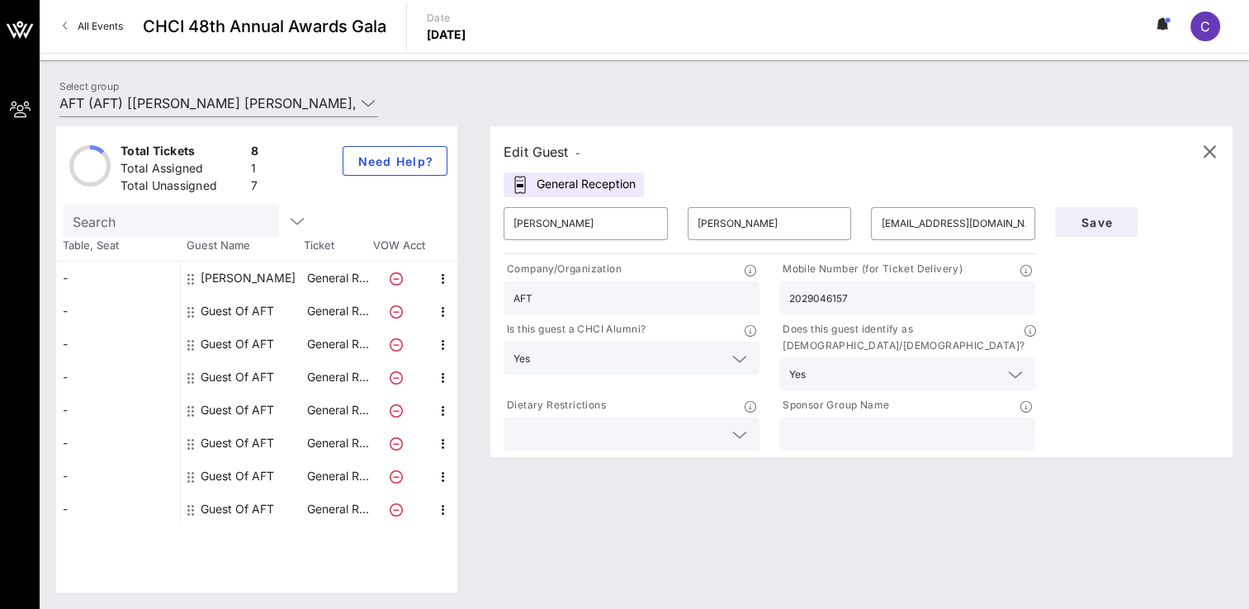
click at [840, 397] on p "Sponsor Group Name" at bounding box center [834, 405] width 110 height 17
click at [831, 424] on input "text" at bounding box center [907, 434] width 236 height 21
type input "AFT"
click at [1097, 229] on button "Save" at bounding box center [1096, 222] width 83 height 30
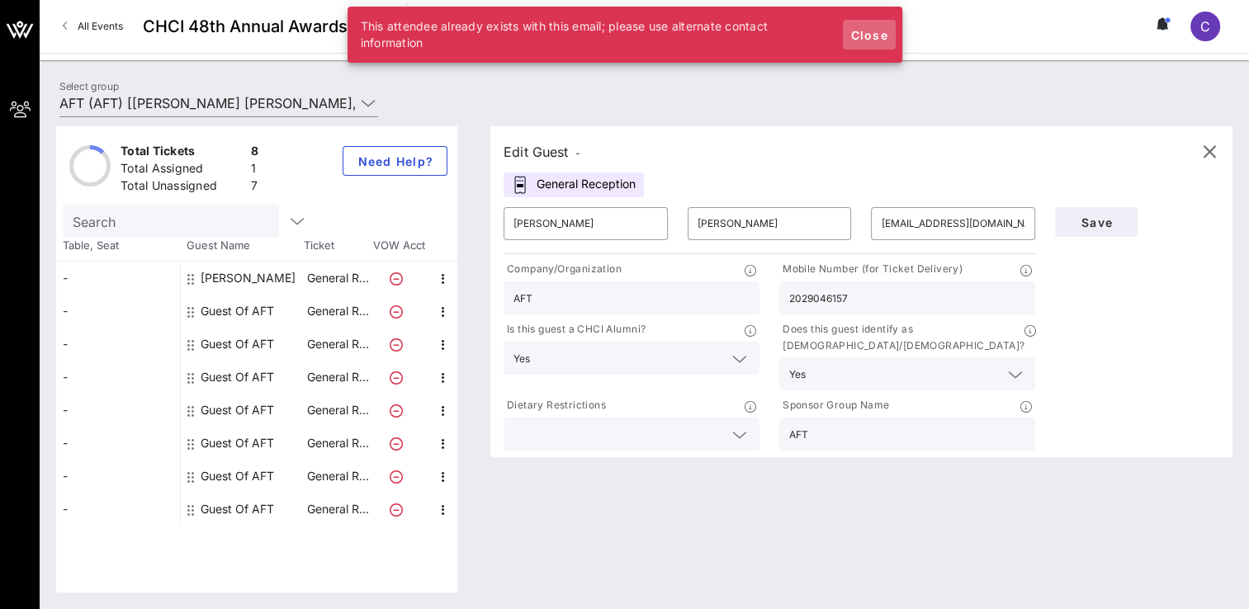
click at [874, 37] on span "Close" at bounding box center [869, 35] width 40 height 14
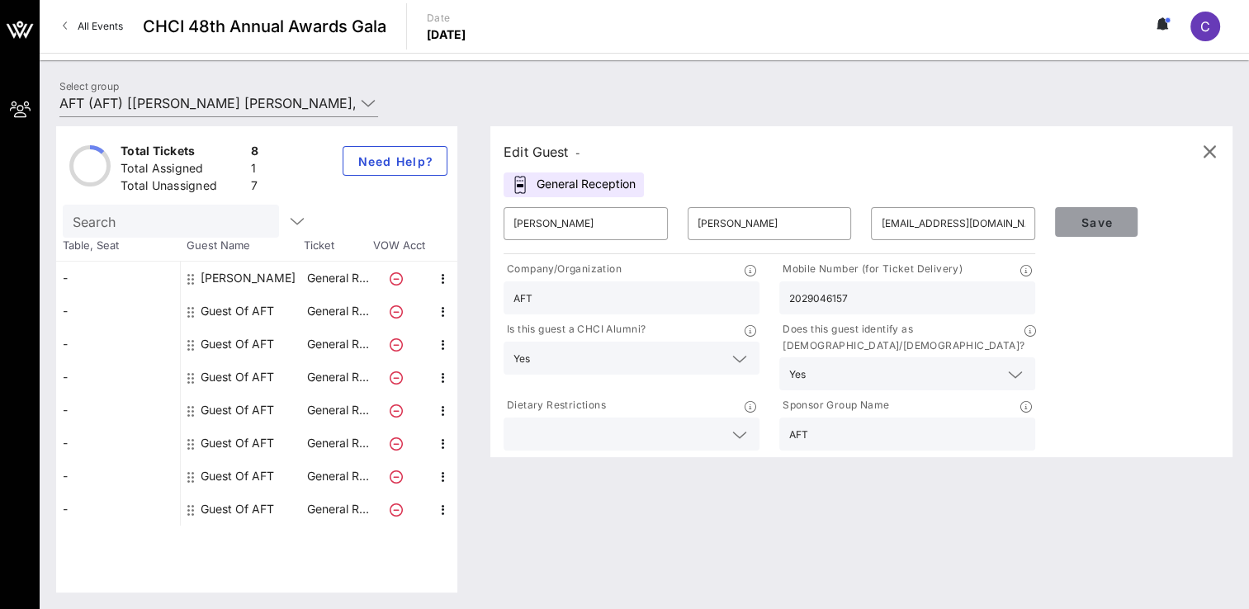
click at [1105, 230] on button "Save" at bounding box center [1096, 222] width 83 height 30
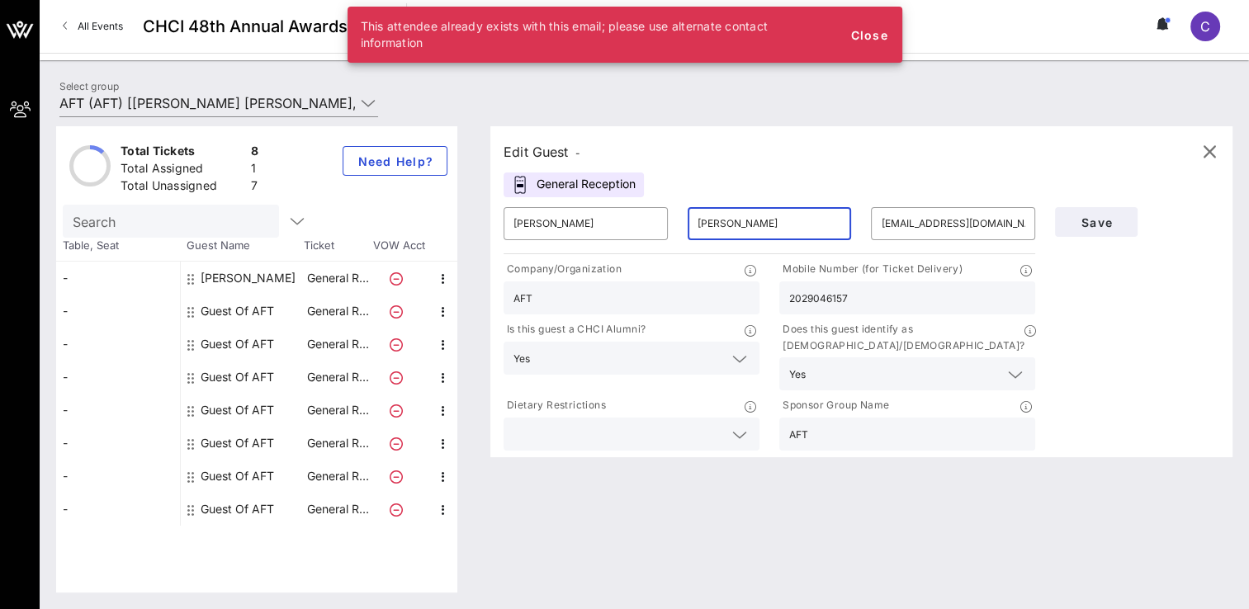
click at [766, 225] on input "[PERSON_NAME]" at bounding box center [770, 224] width 144 height 26
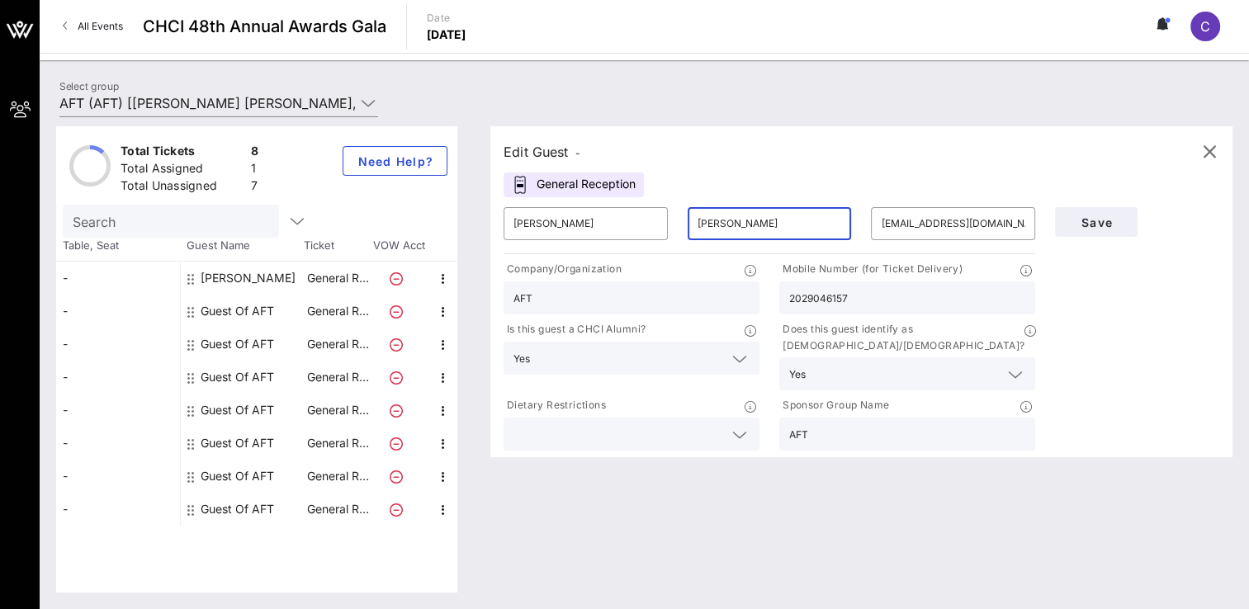
type input "[PERSON_NAME]"
click at [829, 155] on div "Edit Guest -" at bounding box center [862, 152] width 716 height 25
click at [1092, 220] on span "Save" at bounding box center [1096, 222] width 56 height 14
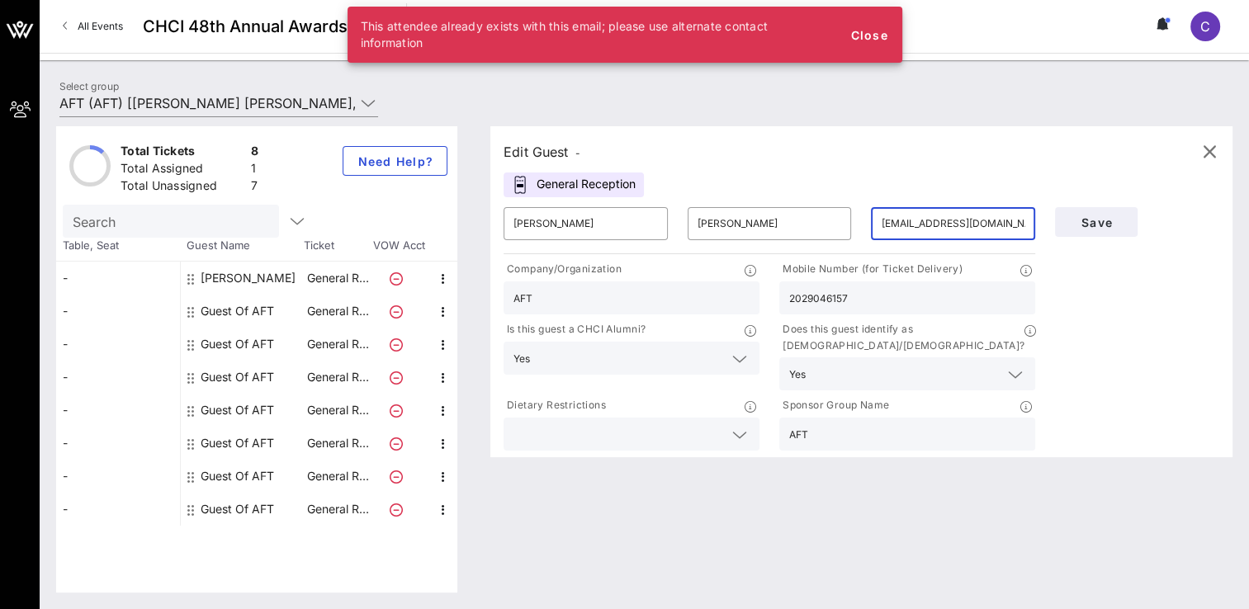
drag, startPoint x: 977, startPoint y: 221, endPoint x: 861, endPoint y: 219, distance: 116.4
click at [861, 219] on div "​ [EMAIL_ADDRESS][DOMAIN_NAME]" at bounding box center [953, 223] width 184 height 53
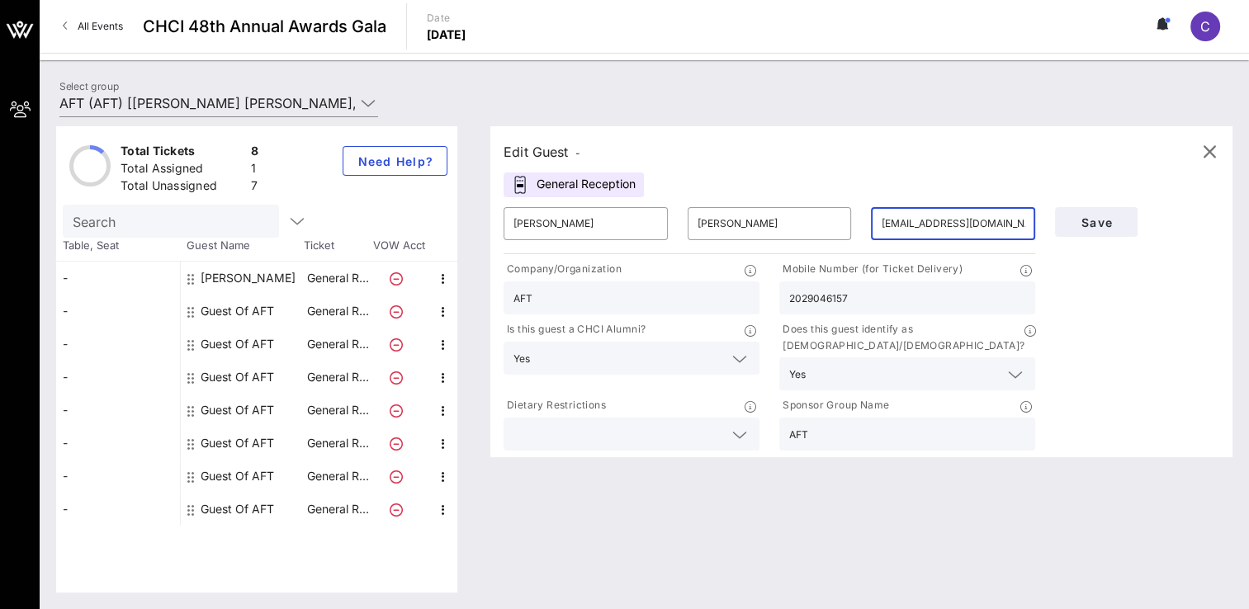
type input "[EMAIL_ADDRESS][DOMAIN_NAME]"
click at [829, 161] on div "Edit Guest -" at bounding box center [862, 152] width 716 height 25
click at [1082, 220] on span "Save" at bounding box center [1096, 222] width 56 height 14
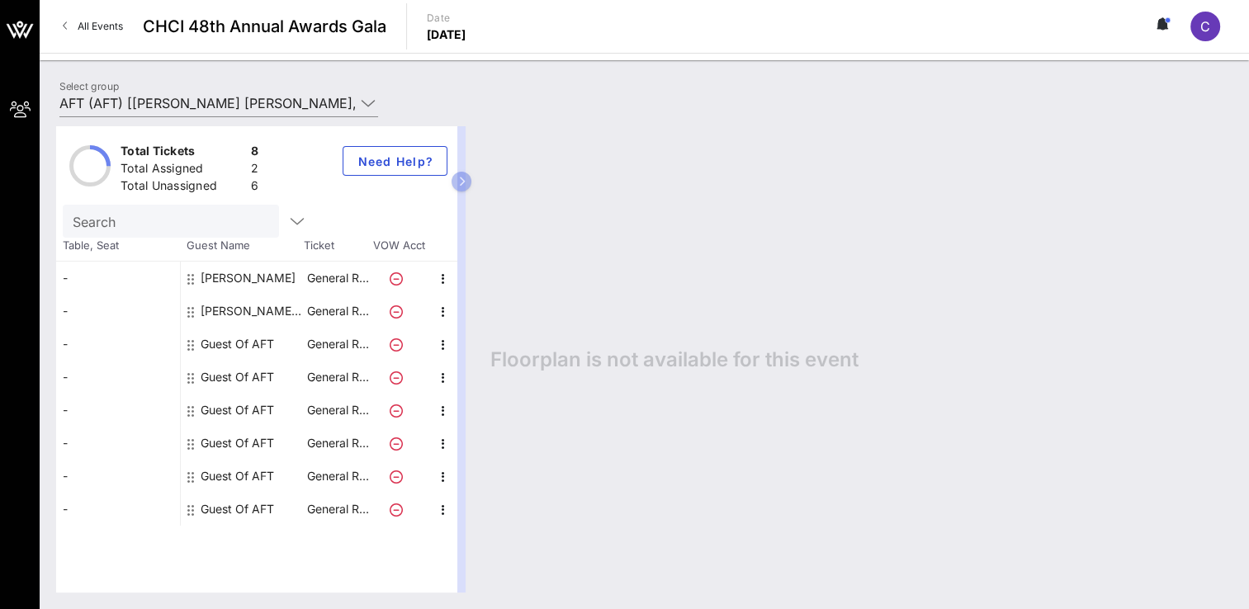
click at [208, 342] on div "Guest Of AFT" at bounding box center [237, 344] width 73 height 33
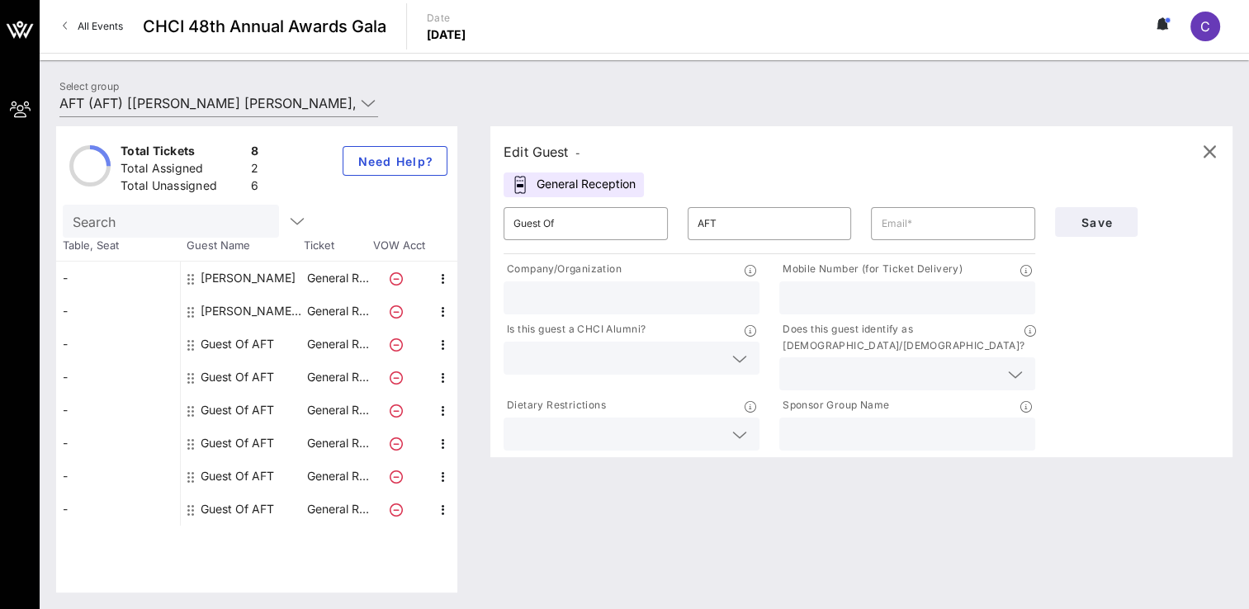
click at [621, 238] on div "Guest Of" at bounding box center [585, 223] width 144 height 33
type input "G"
type input "[PERSON_NAME]"
type input "[EMAIL_ADDRESS][DOMAIN_NAME]"
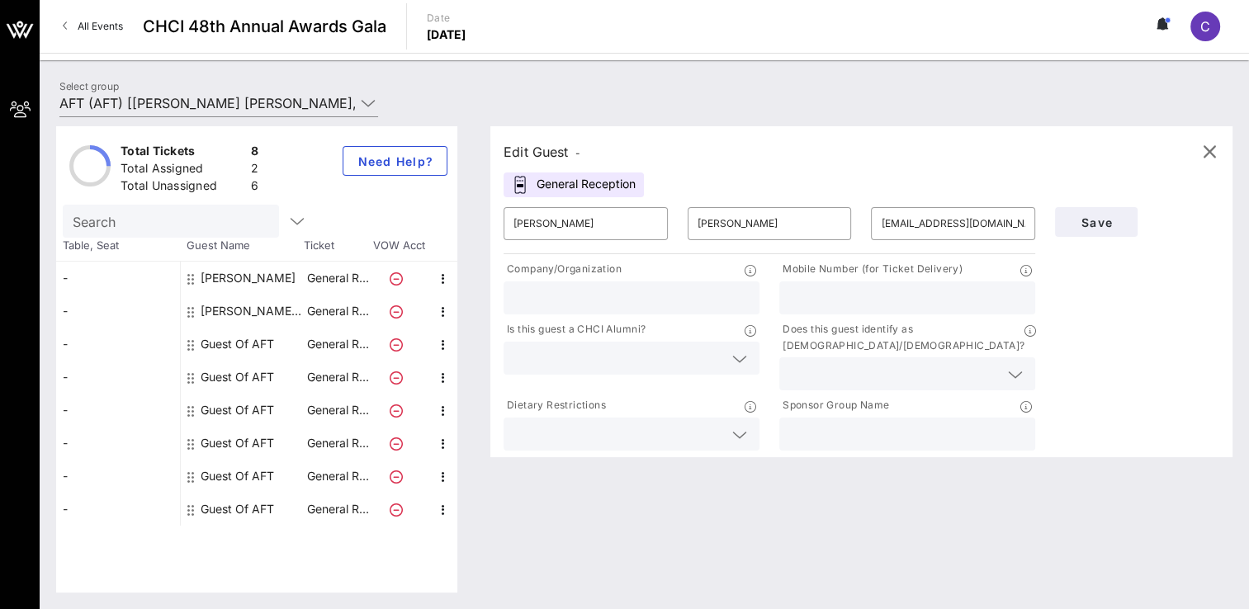
click at [639, 291] on input "text" at bounding box center [631, 297] width 236 height 21
type input "AFT"
type input "3054699013"
click at [705, 358] on input "text" at bounding box center [618, 358] width 210 height 21
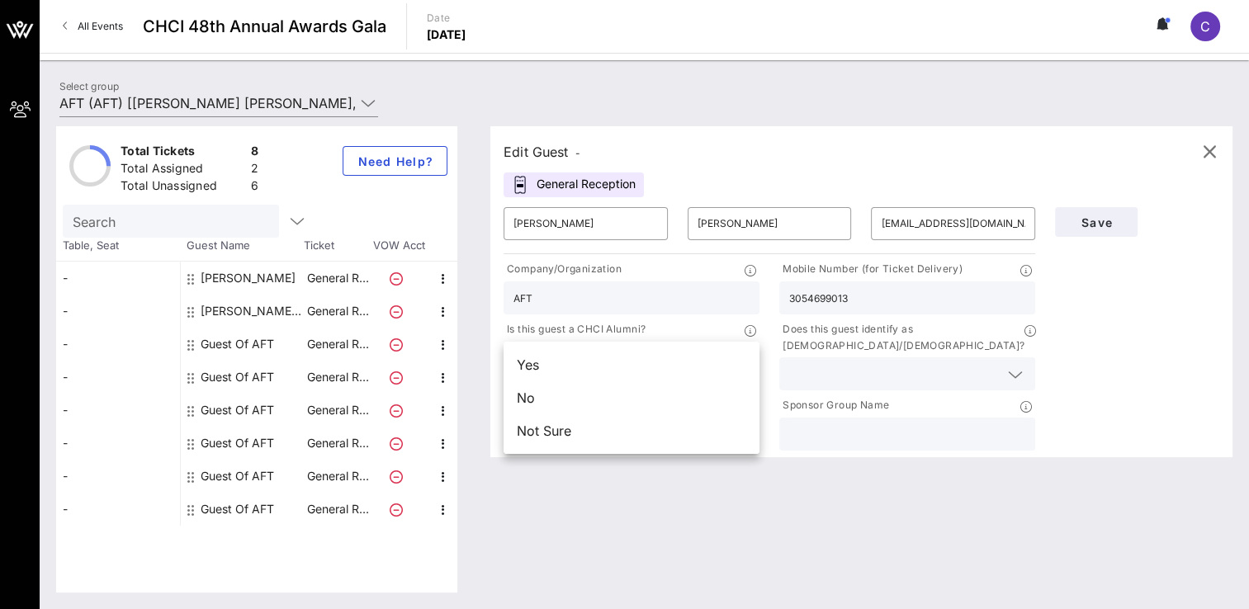
click at [575, 401] on div "No" at bounding box center [632, 397] width 256 height 33
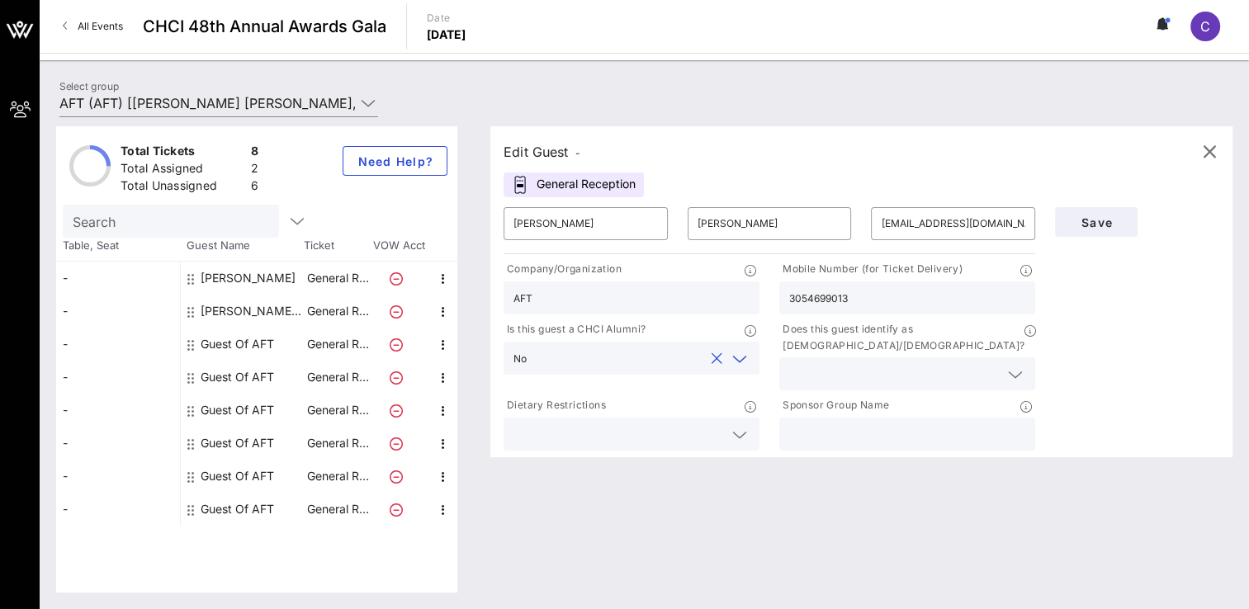
click at [861, 363] on input "text" at bounding box center [894, 373] width 210 height 21
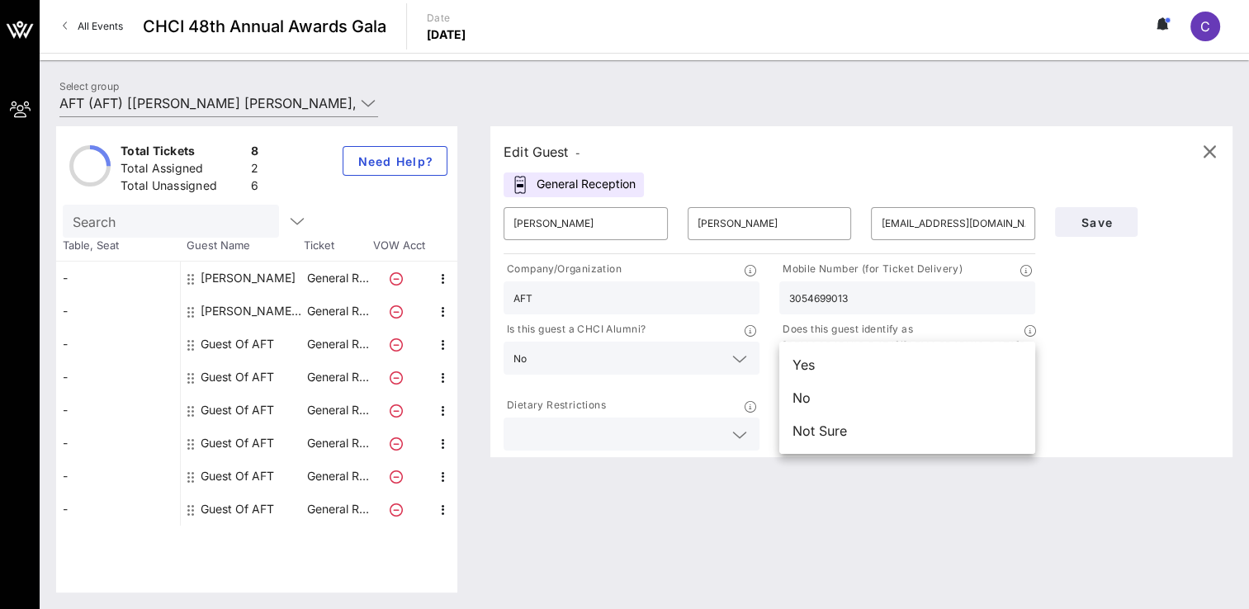
click at [828, 374] on div "Yes" at bounding box center [907, 364] width 256 height 33
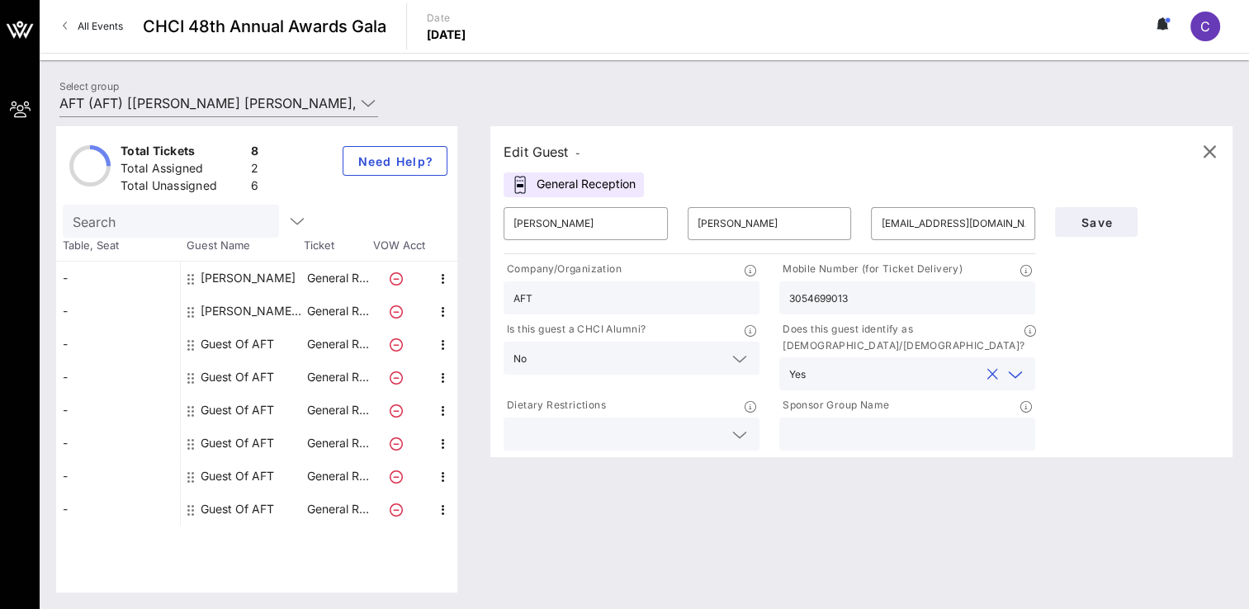
click at [664, 424] on input "text" at bounding box center [618, 434] width 210 height 21
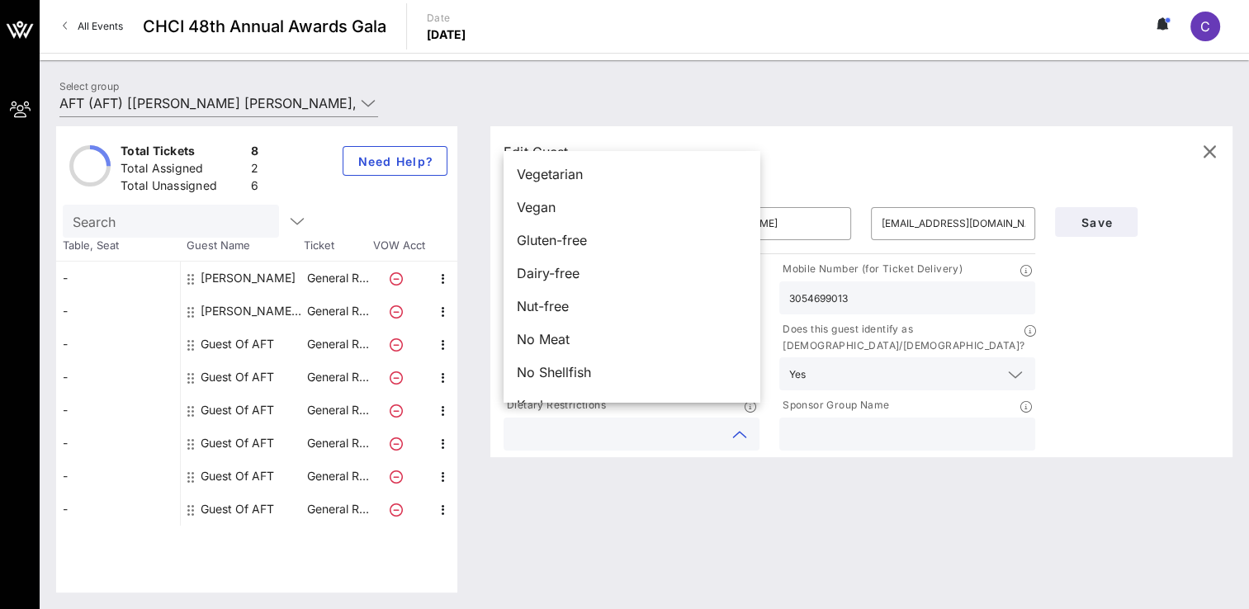
click at [915, 418] on div at bounding box center [907, 434] width 236 height 33
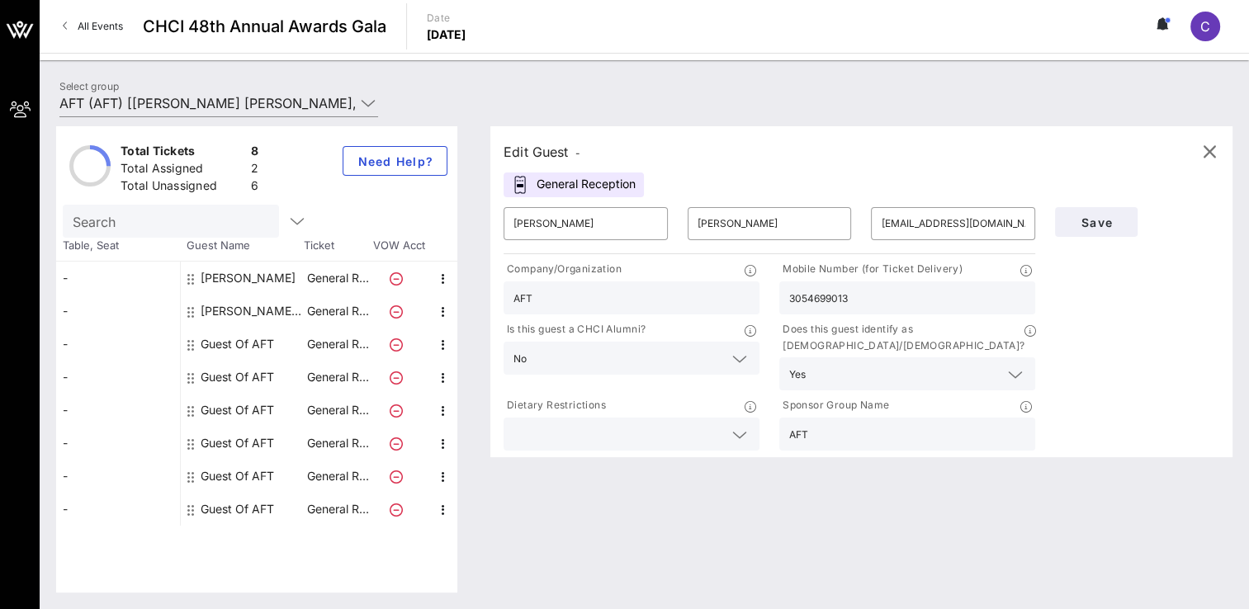
type input "AFT"
click at [1100, 216] on span "Save" at bounding box center [1096, 222] width 56 height 14
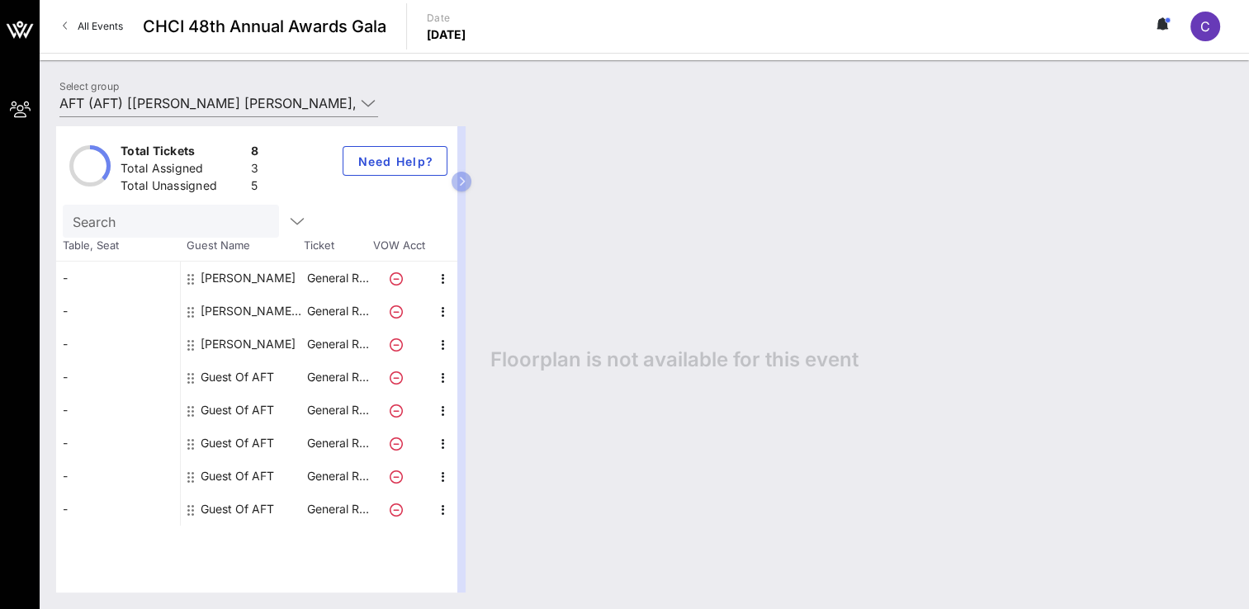
click at [459, 135] on div at bounding box center [461, 359] width 8 height 466
